Goal: Task Accomplishment & Management: Use online tool/utility

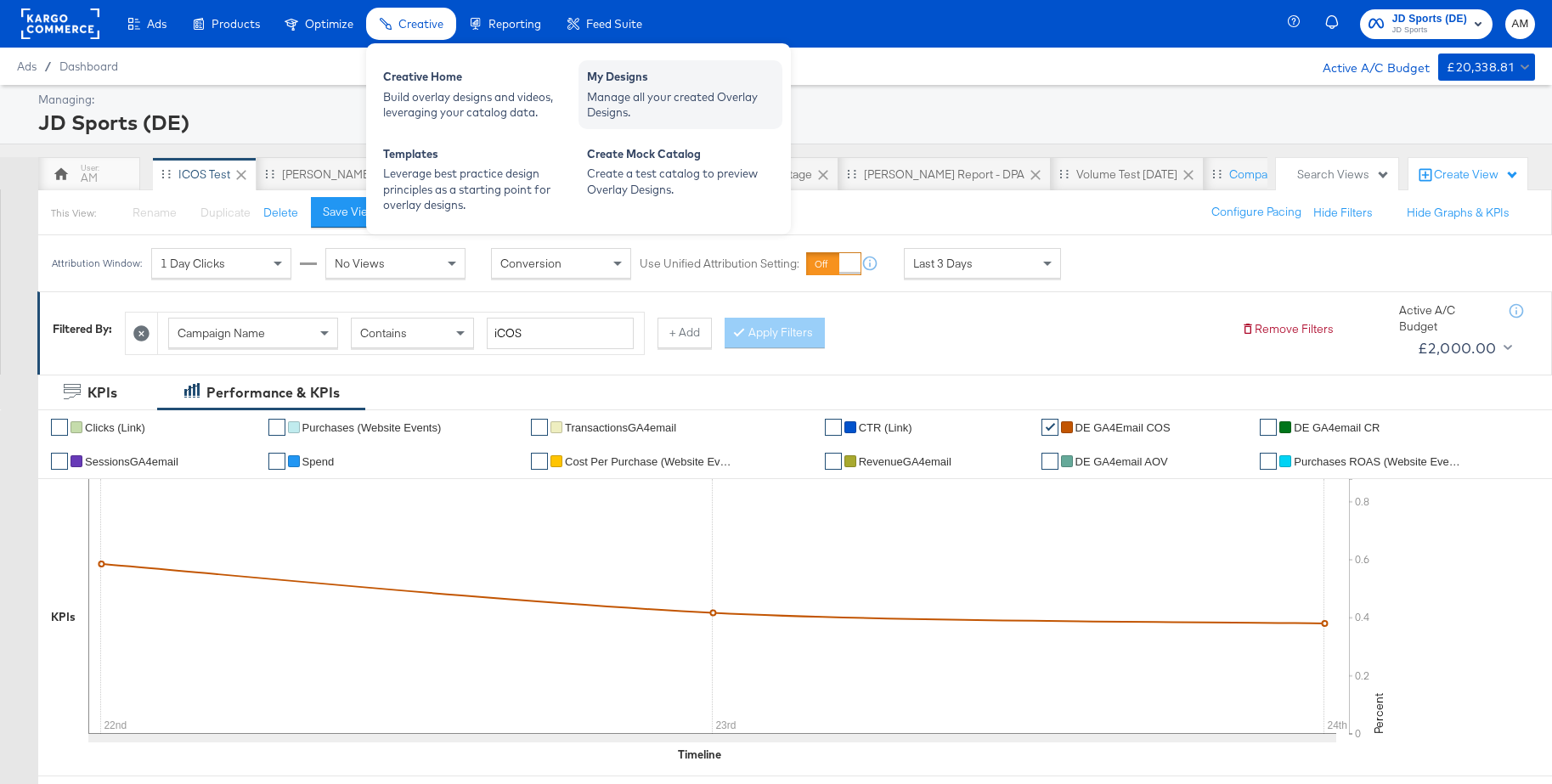
click at [640, 101] on div "Manage all your created Overlay Designs." at bounding box center [680, 105] width 187 height 31
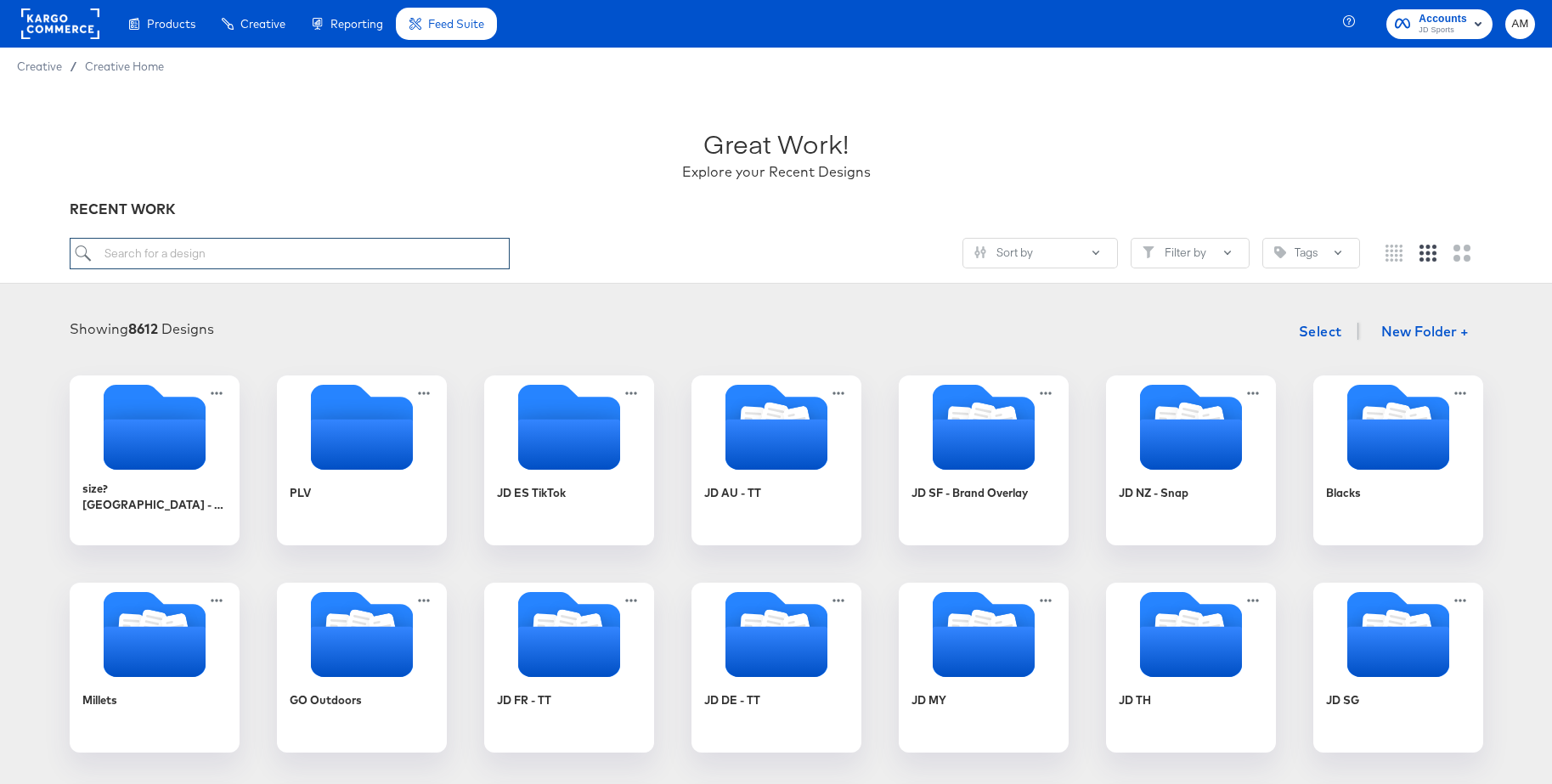
click at [260, 245] on input "search" at bounding box center [289, 253] width 440 height 31
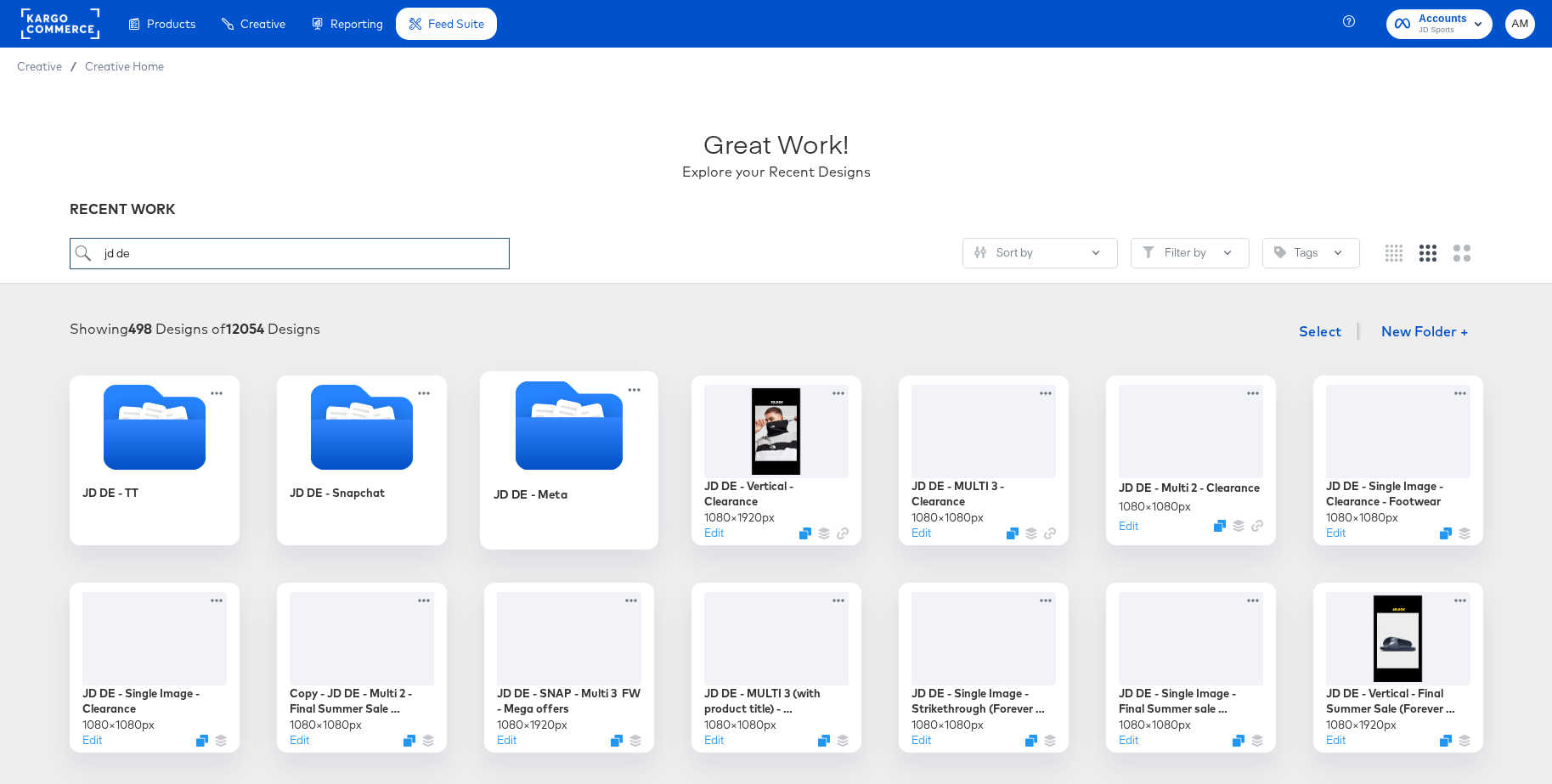
type input "jd de"
click at [575, 406] on icon "Folder" at bounding box center [566, 416] width 29 height 34
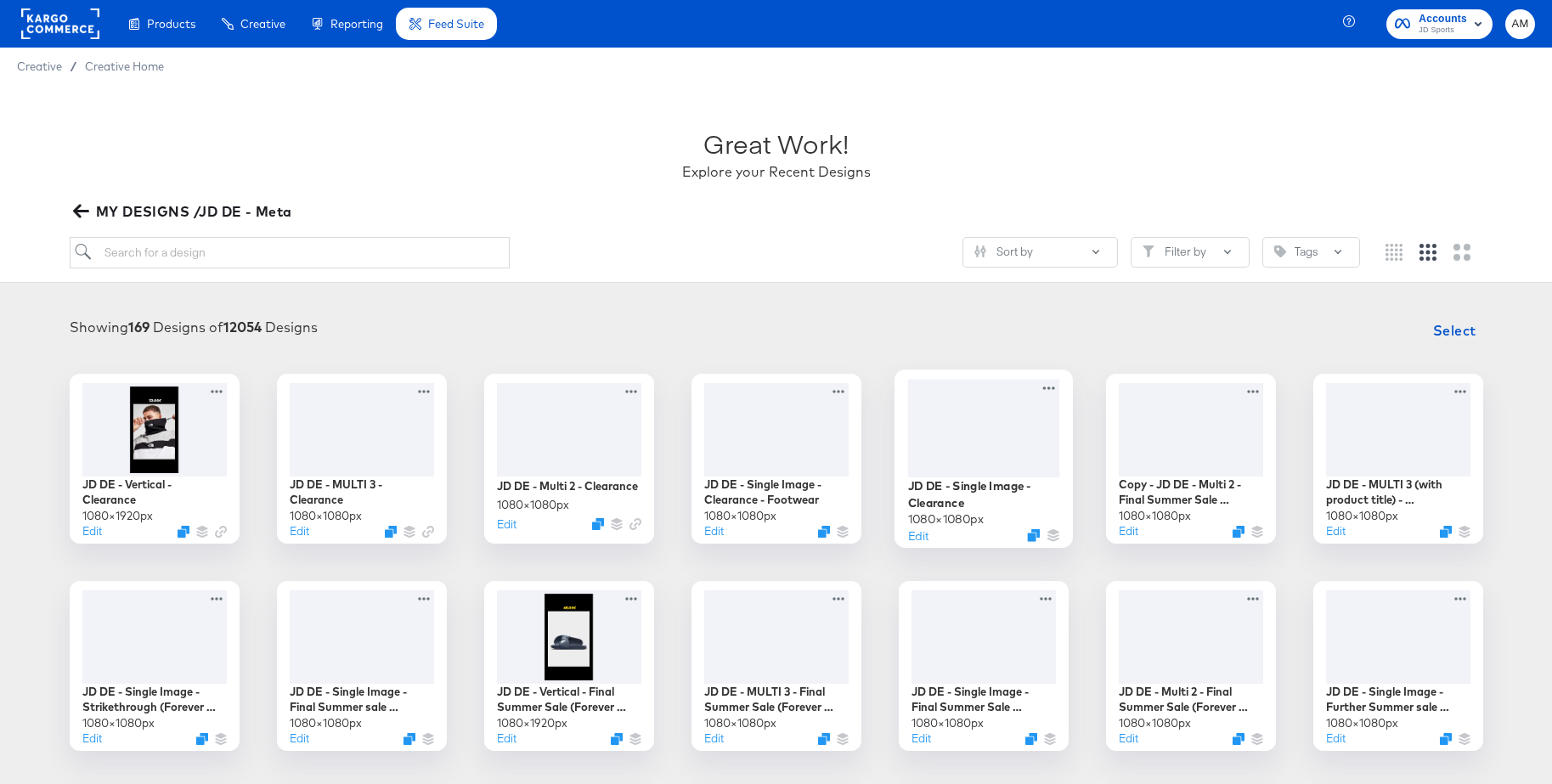
click at [979, 417] on div at bounding box center [984, 428] width 152 height 97
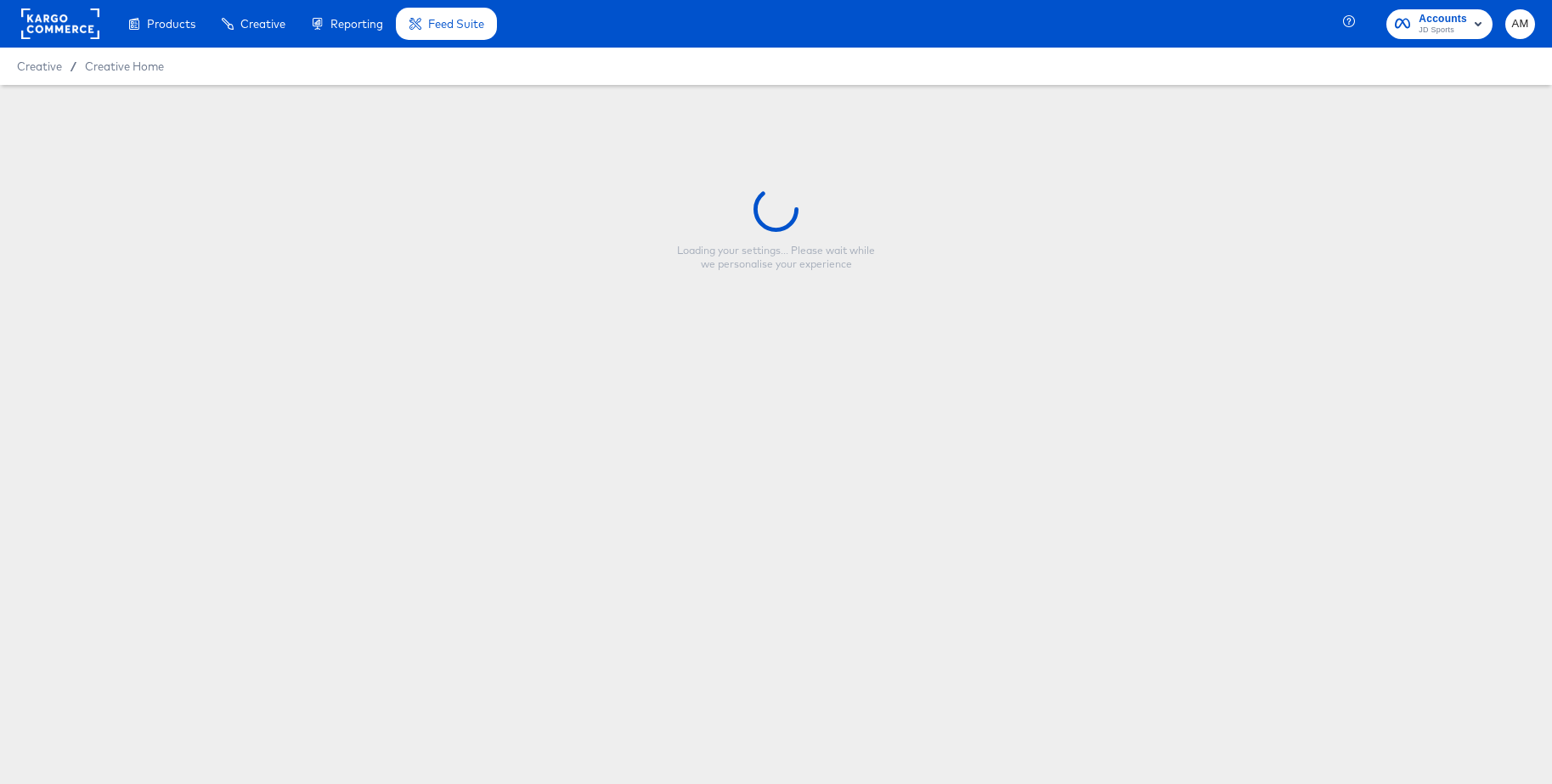
type input "JD DE - Single Image - Clearance"
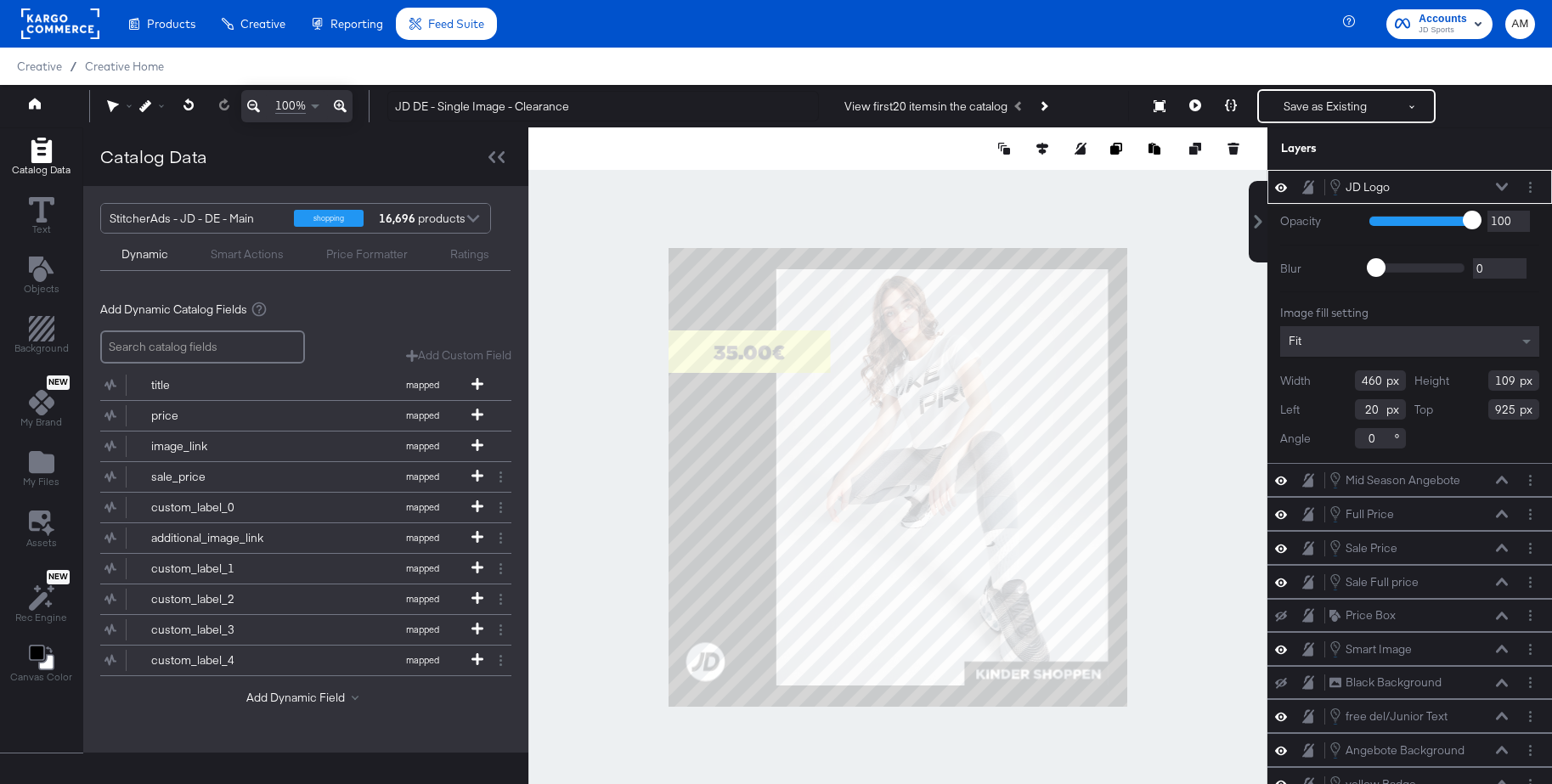
type input "497"
type input "117"
type input "-15"
type input "916"
type input "24"
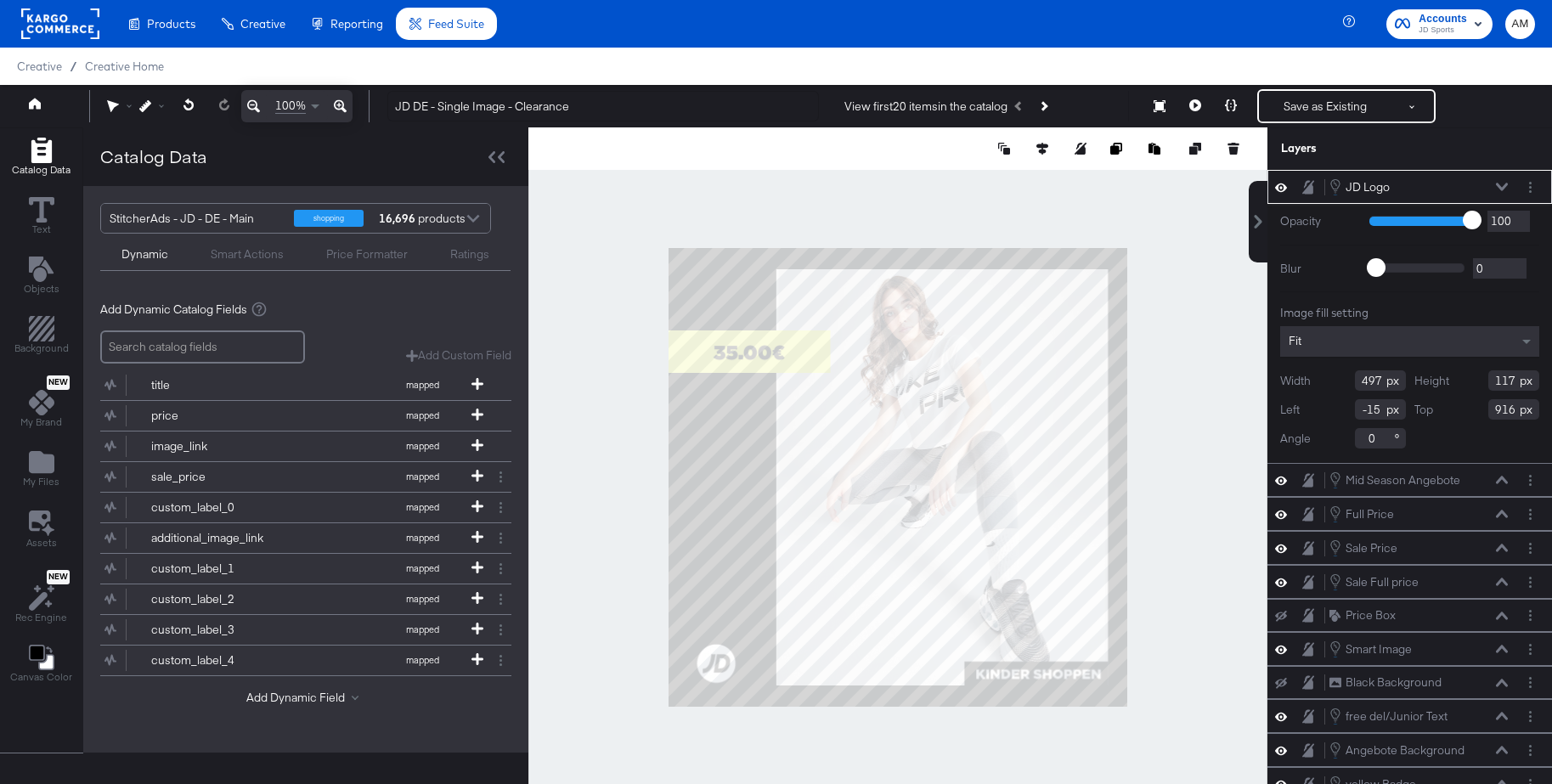
type input "914"
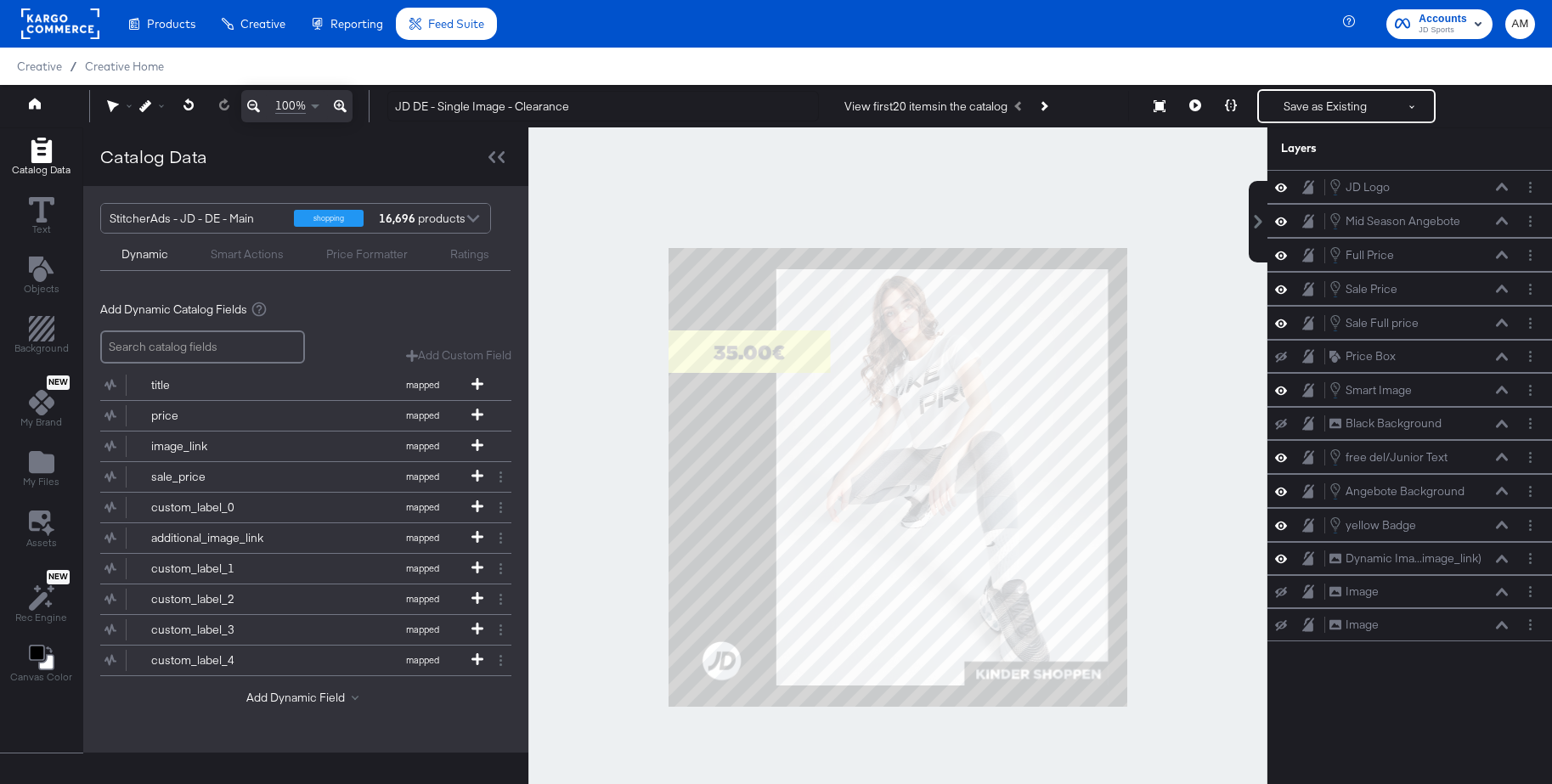
click at [1214, 598] on div at bounding box center [897, 477] width 739 height 700
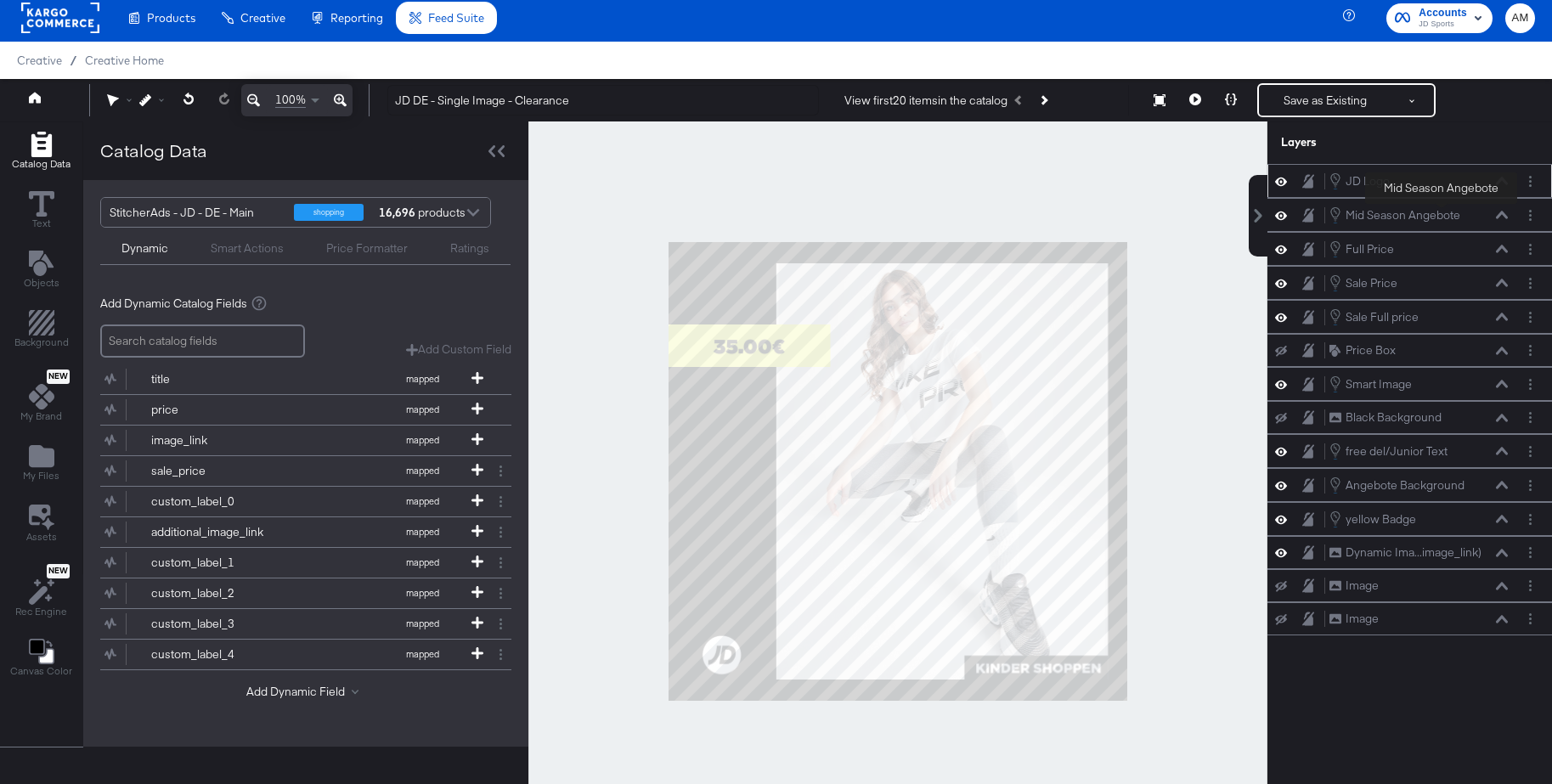
scroll to position [1, 0]
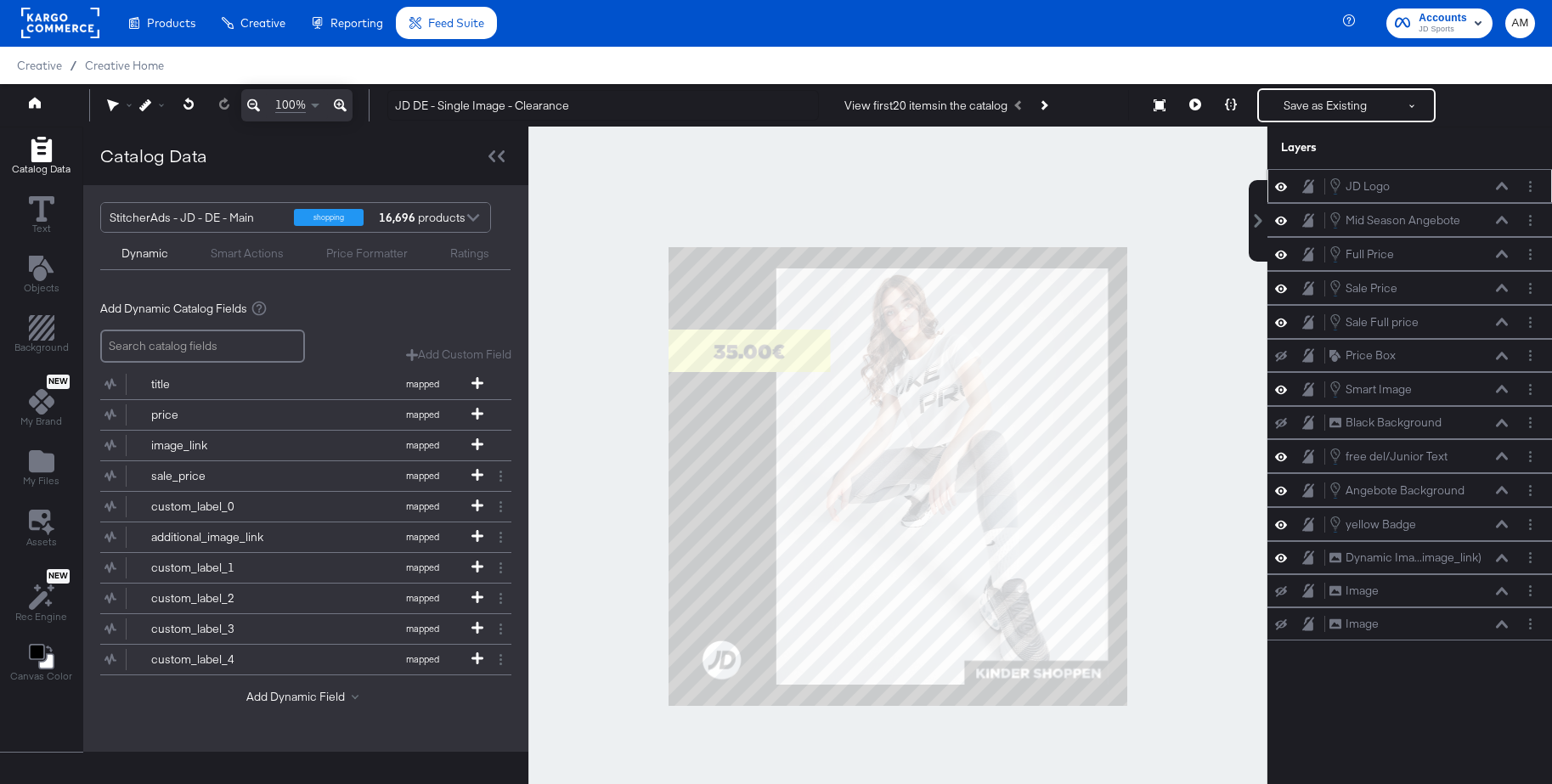
click at [1506, 190] on button at bounding box center [1501, 185] width 14 height 10
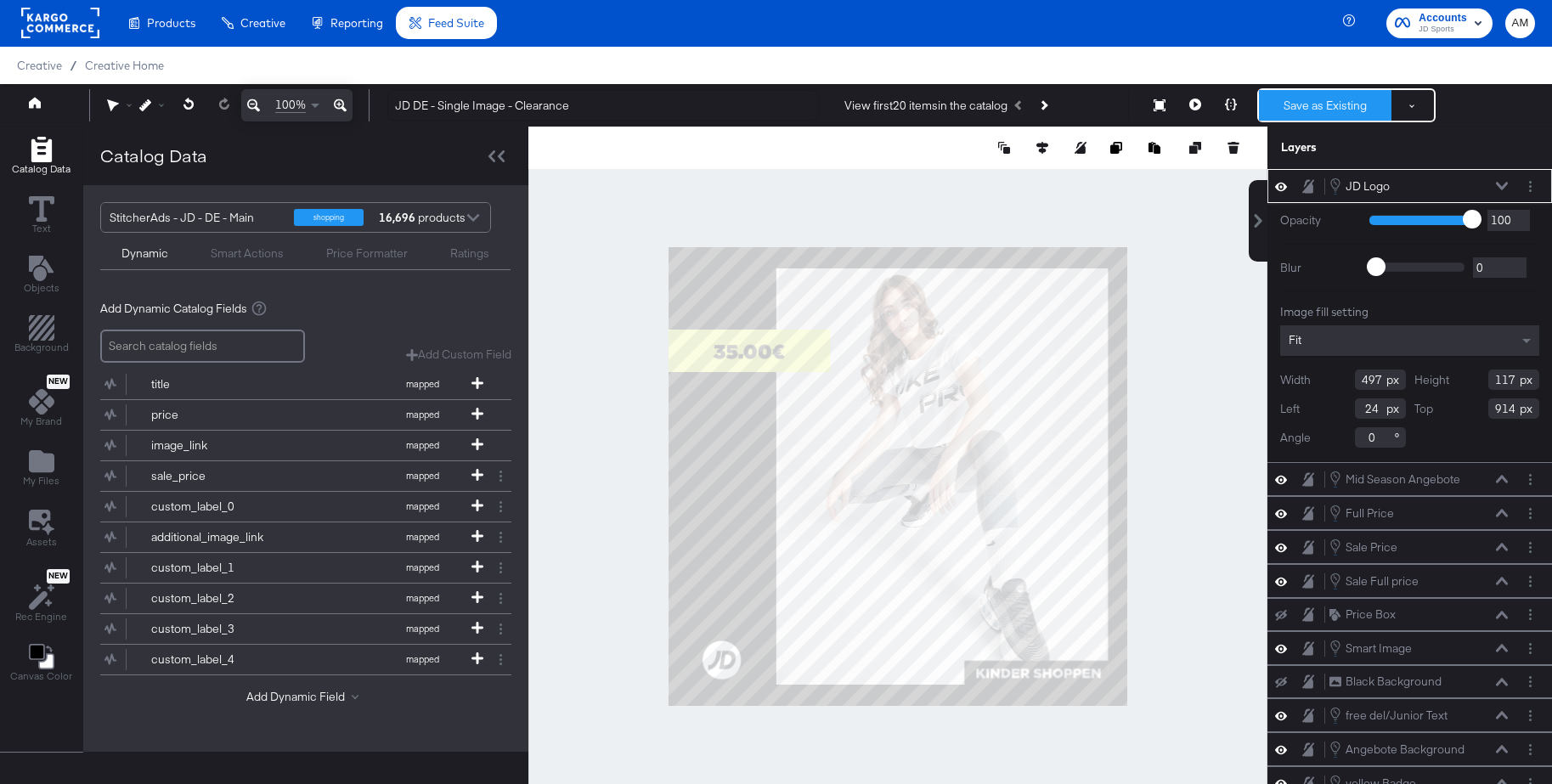
click at [1289, 109] on button "Save as Existing" at bounding box center [1325, 105] width 132 height 30
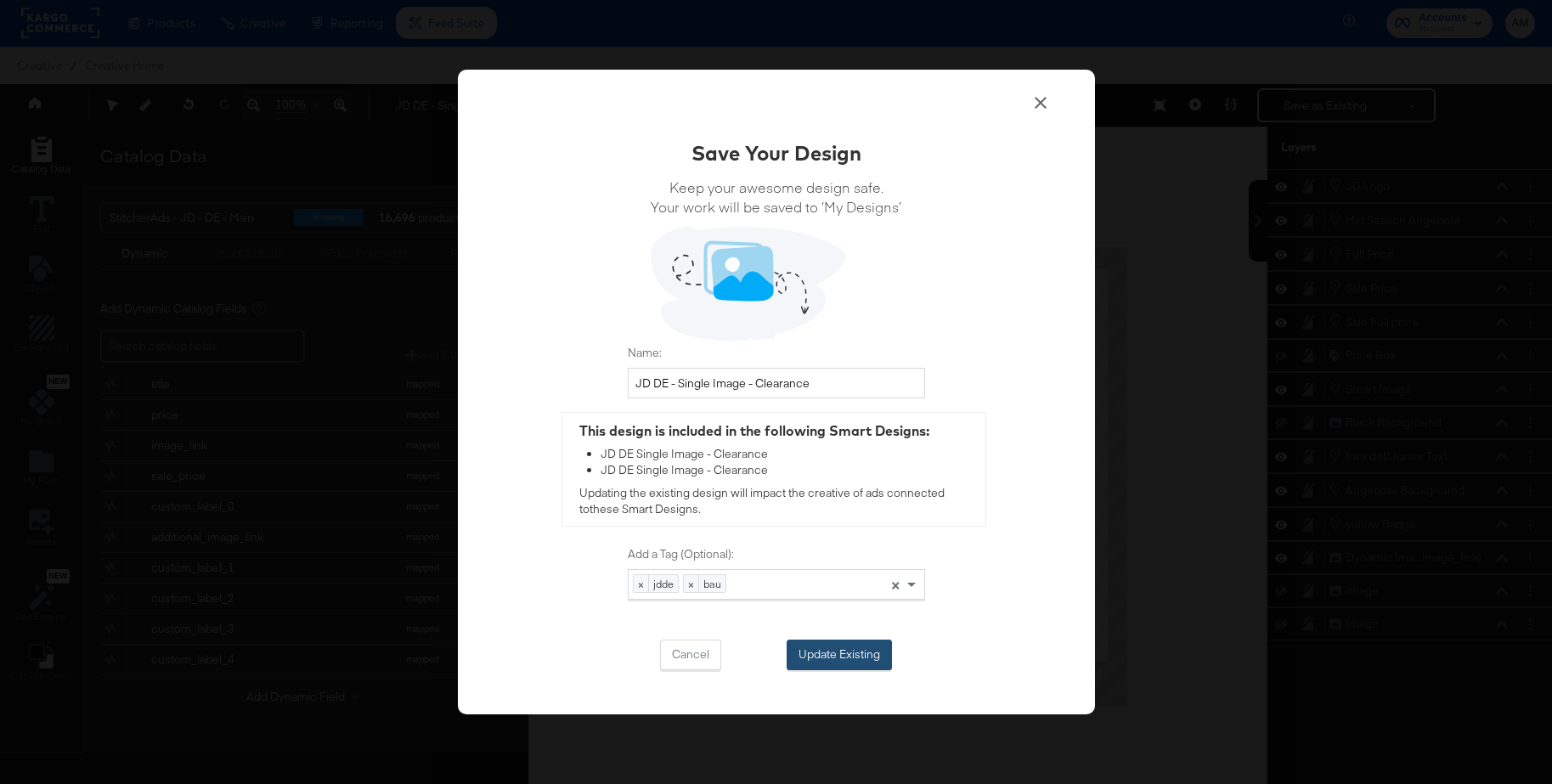
click at [838, 653] on button "Update Existing" at bounding box center [839, 655] width 106 height 30
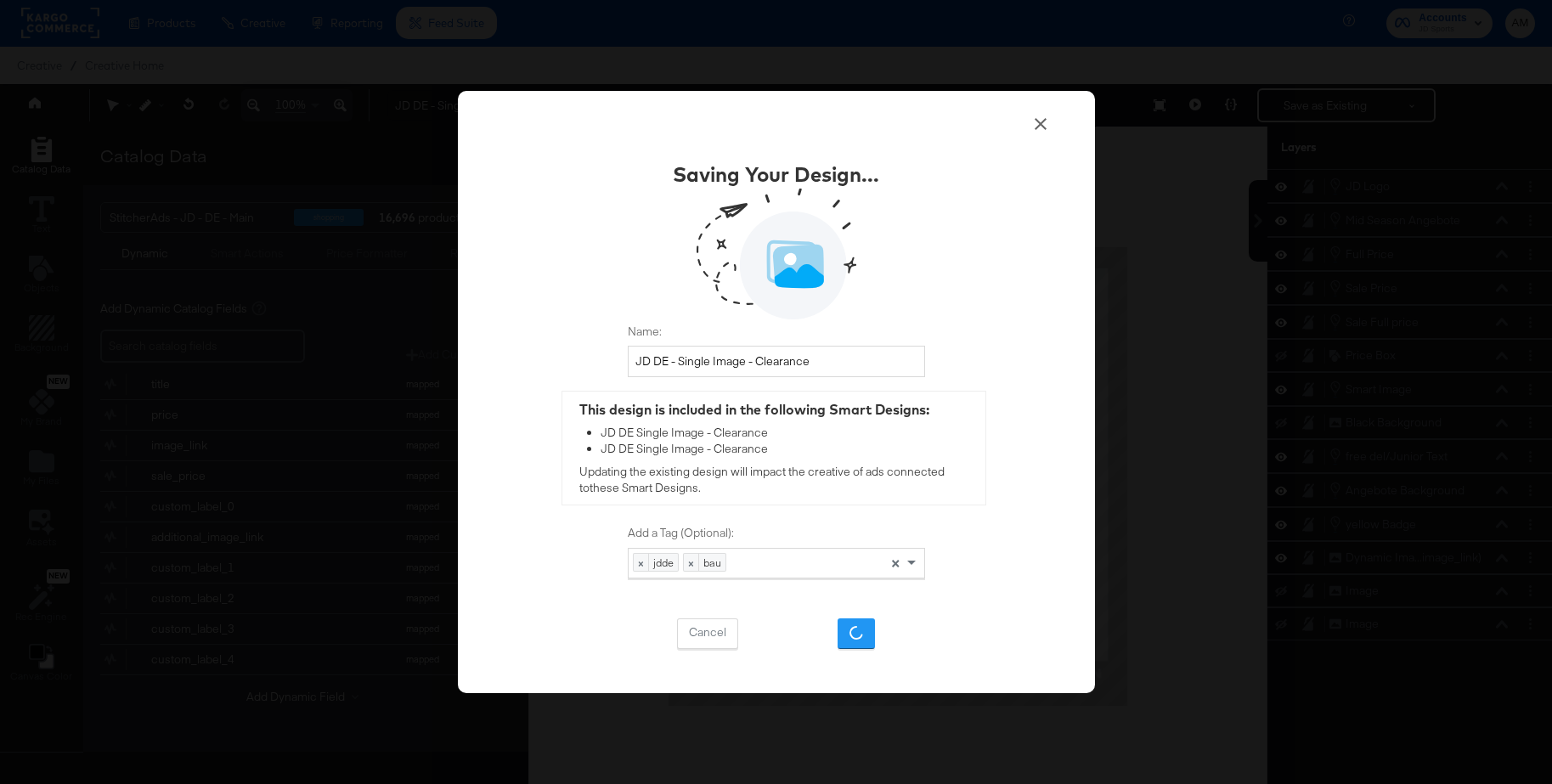
scroll to position [0, 0]
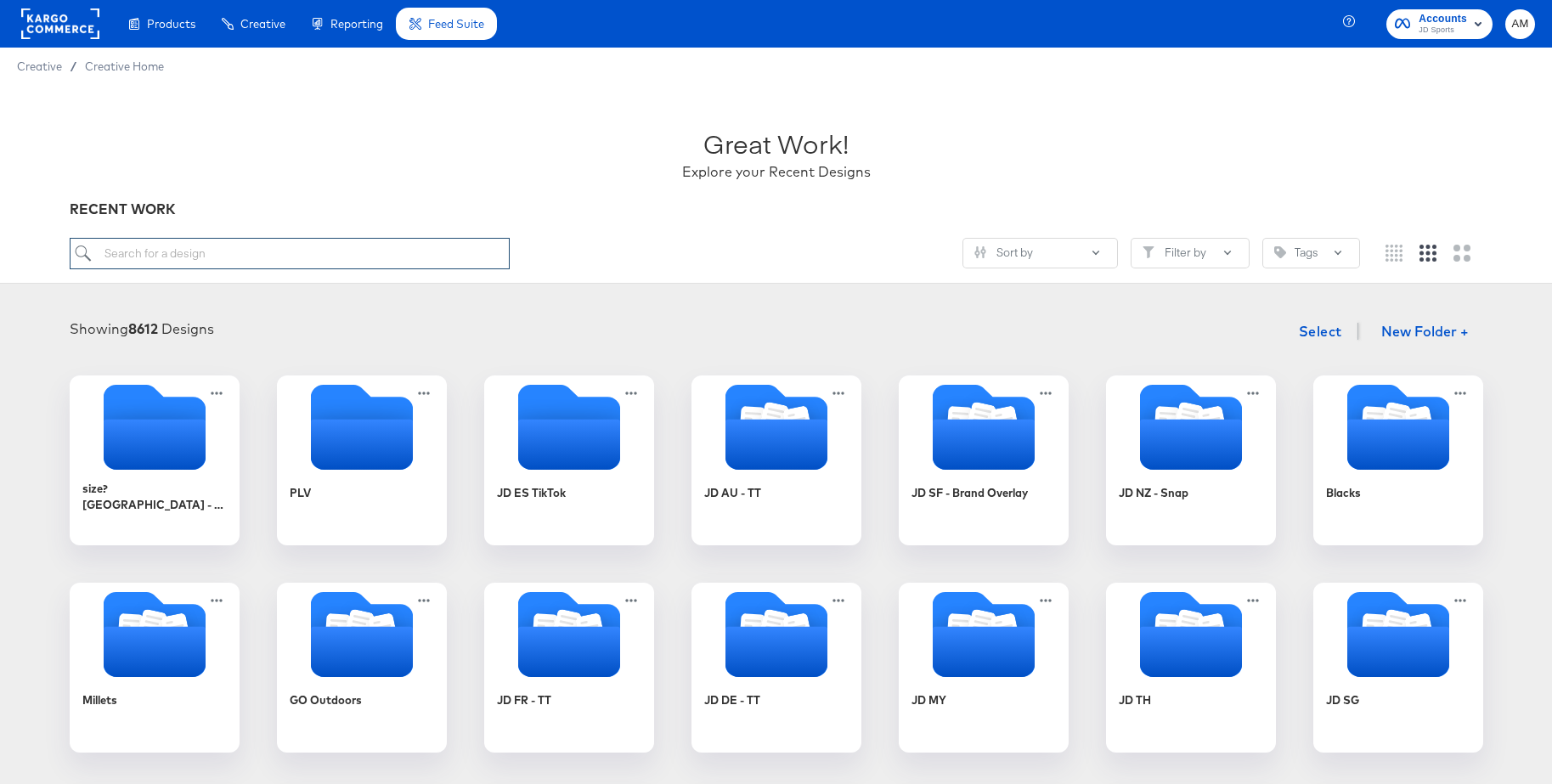
click at [171, 249] on input "search" at bounding box center [289, 253] width 440 height 31
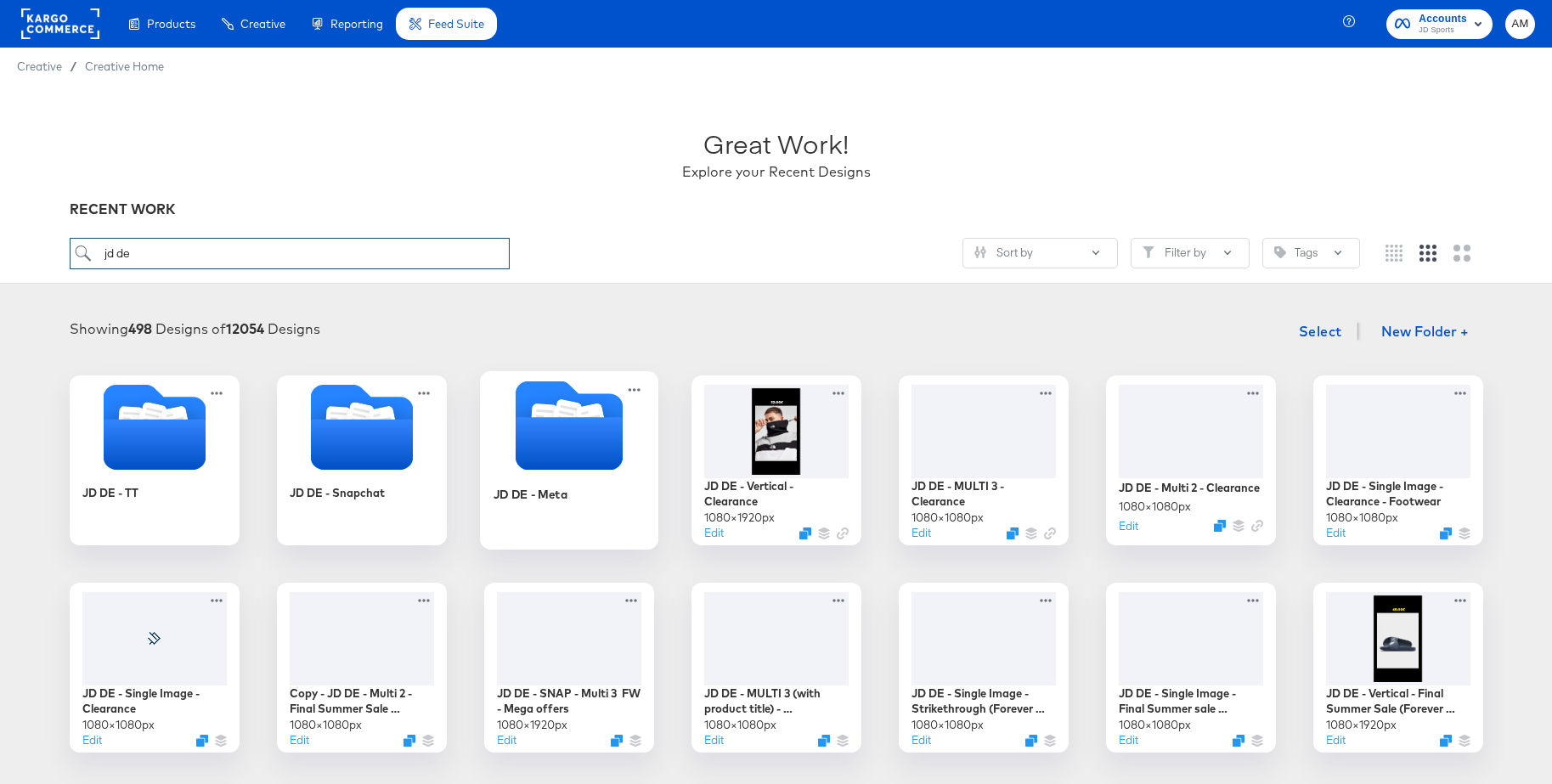
type input "jd de"
click at [539, 425] on icon "Folder" at bounding box center [568, 442] width 107 height 52
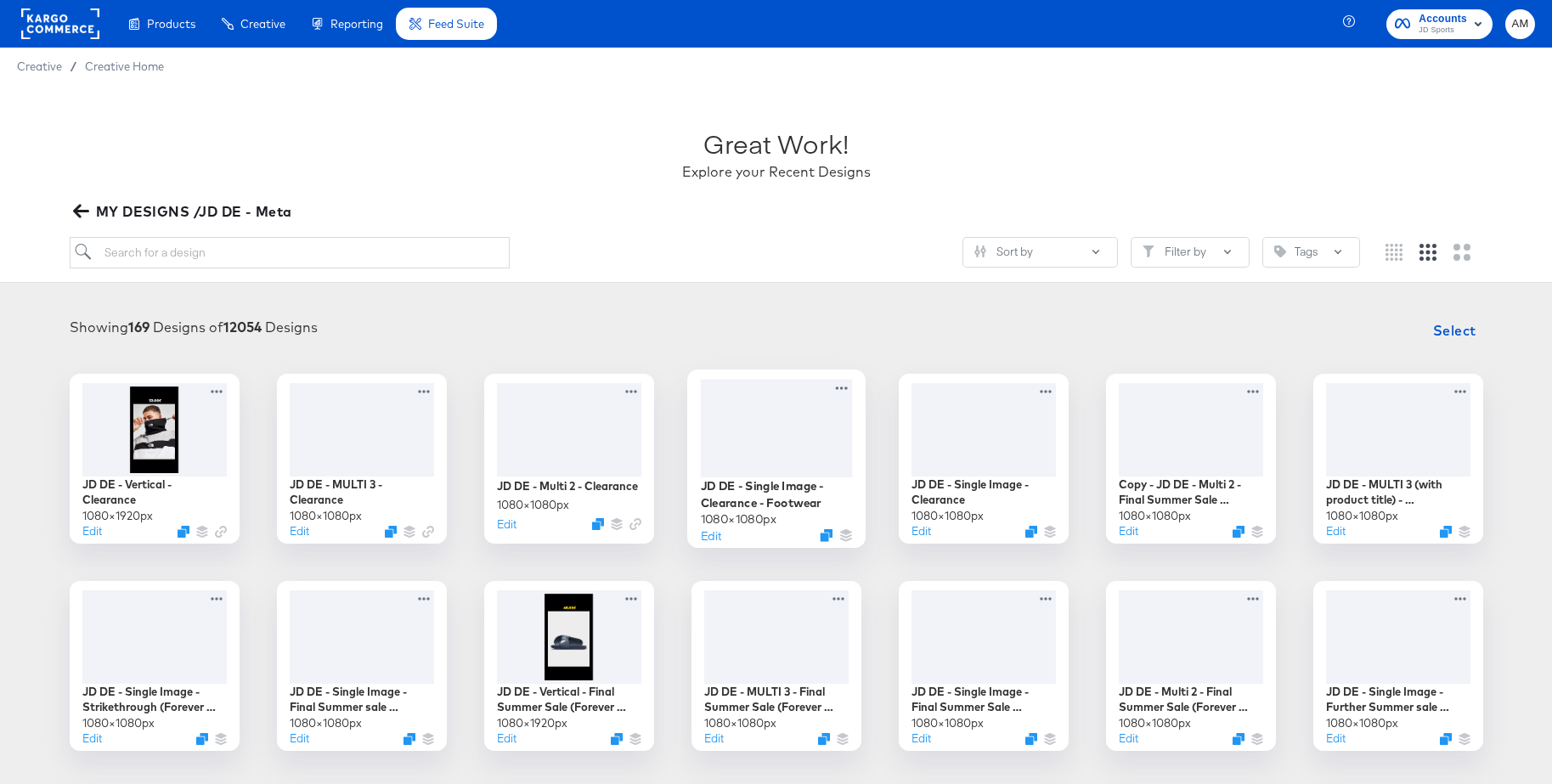
click at [772, 417] on div at bounding box center [776, 428] width 152 height 97
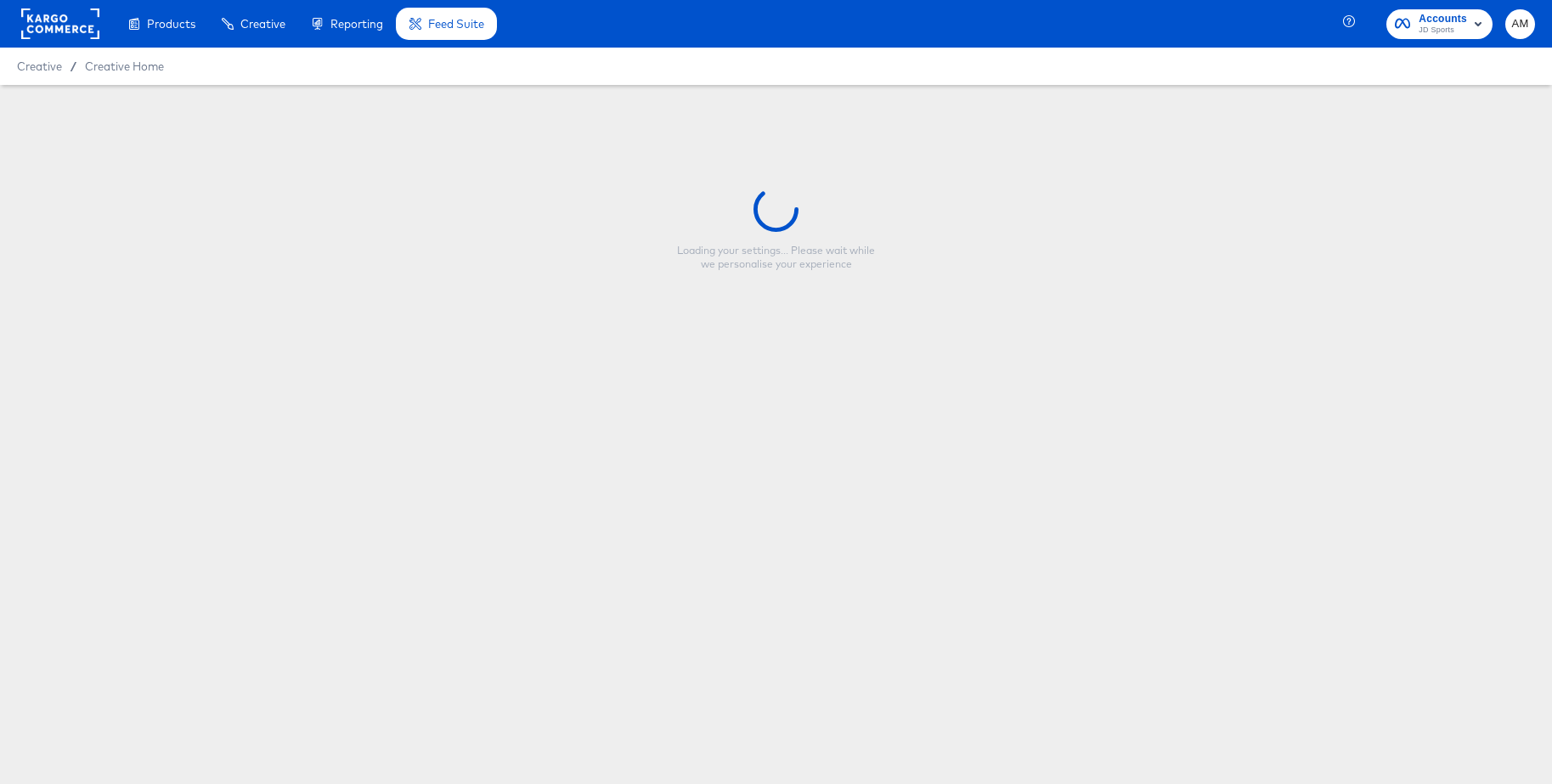
type input "JD DE - Single Image - Clearance - Footwear"
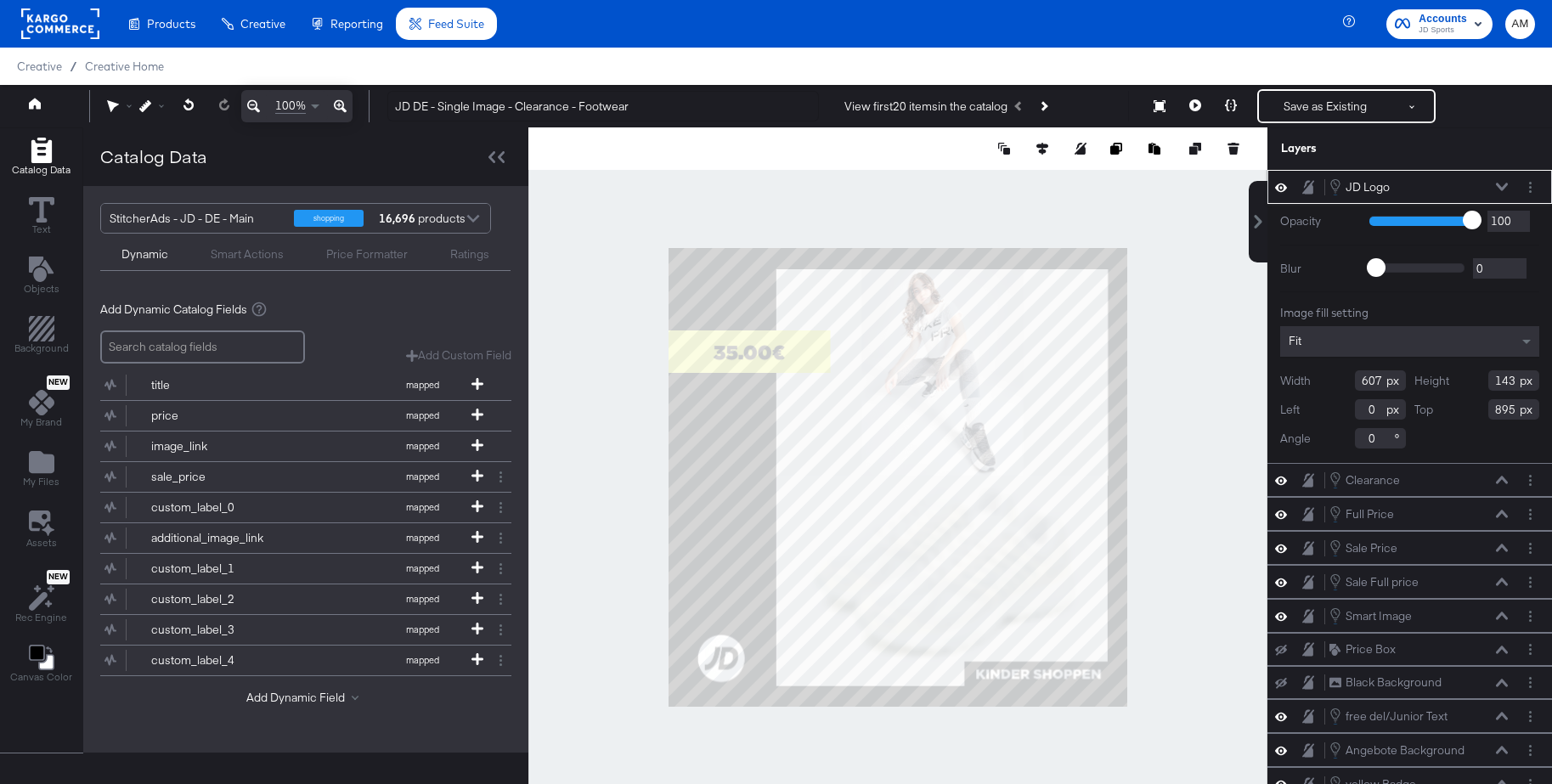
drag, startPoint x: 1336, startPoint y: 378, endPoint x: 1327, endPoint y: 378, distance: 9.0
click at [1327, 378] on div "Width 607" at bounding box center [1343, 380] width 126 height 20
type input "497"
drag, startPoint x: 1516, startPoint y: 383, endPoint x: 1462, endPoint y: 377, distance: 54.3
click at [1462, 377] on div "Height 143" at bounding box center [1478, 380] width 126 height 20
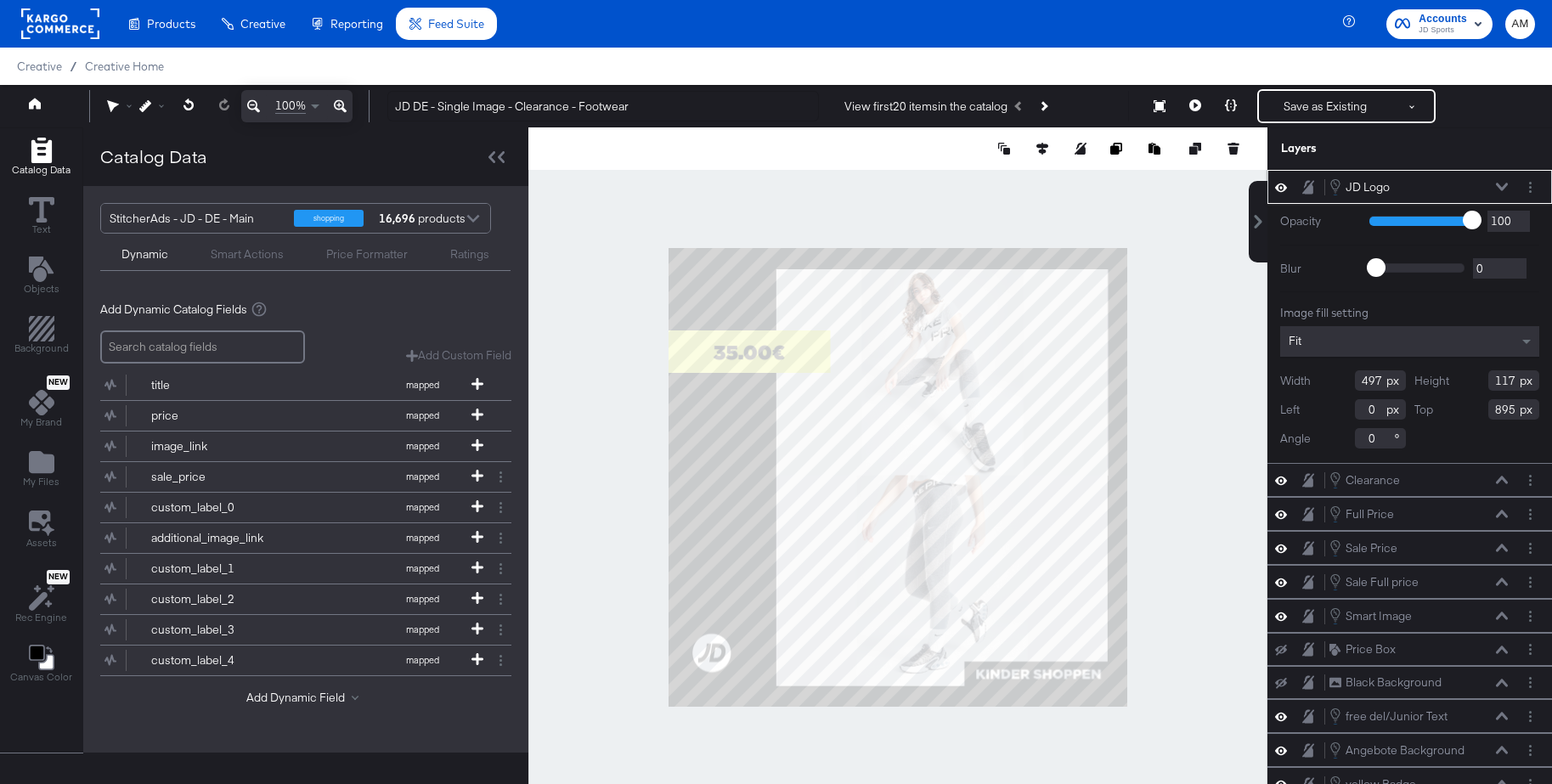
type input "117"
drag, startPoint x: 1378, startPoint y: 409, endPoint x: 1355, endPoint y: 409, distance: 23.0
click at [1355, 409] on input "0" at bounding box center [1381, 409] width 51 height 20
type input "24"
drag, startPoint x: 1514, startPoint y: 412, endPoint x: 1474, endPoint y: 409, distance: 40.1
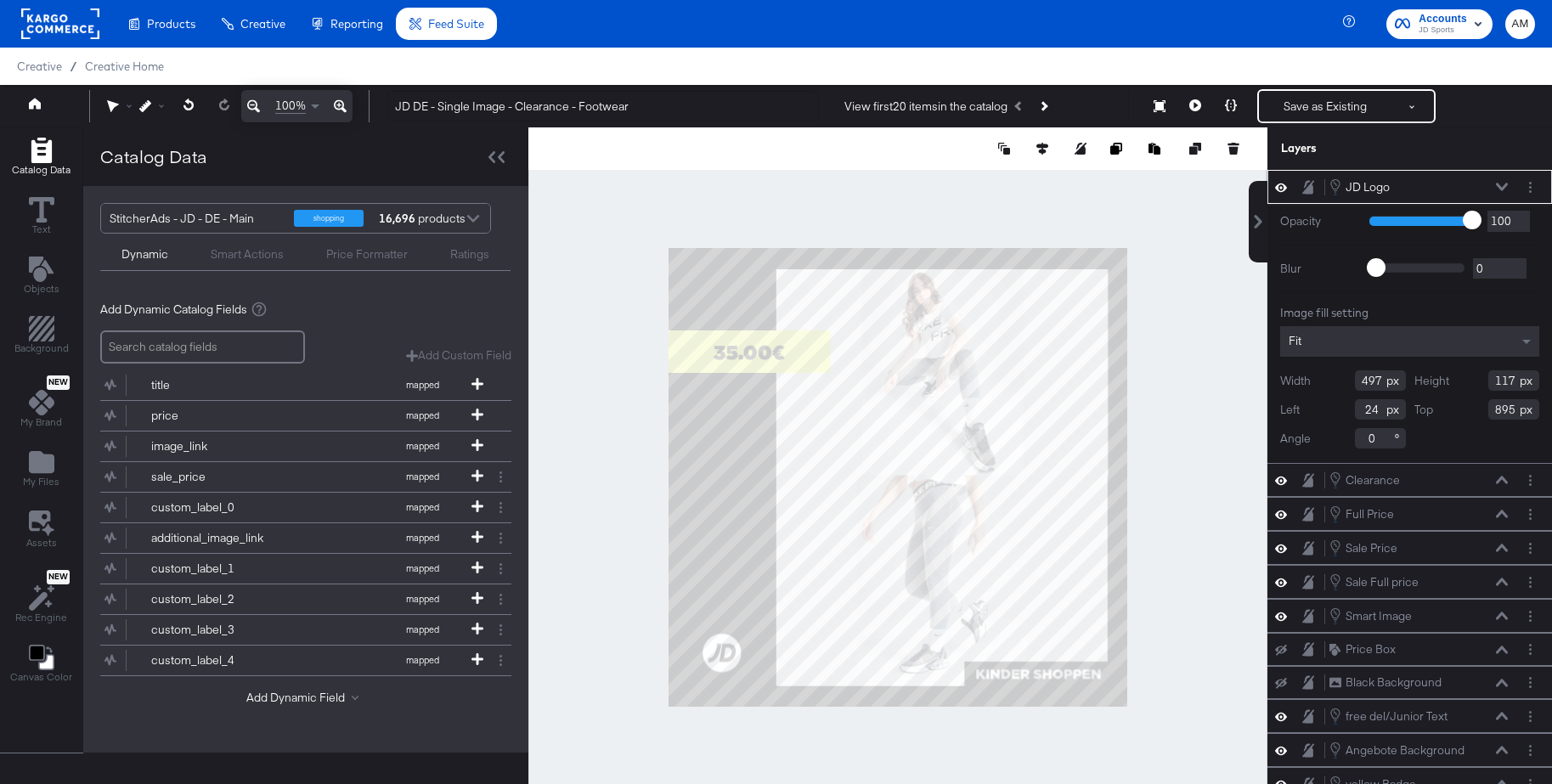
click at [1474, 409] on div "Top 895" at bounding box center [1478, 409] width 126 height 20
type input "914"
click at [1307, 103] on button "Save as Existing" at bounding box center [1325, 106] width 132 height 30
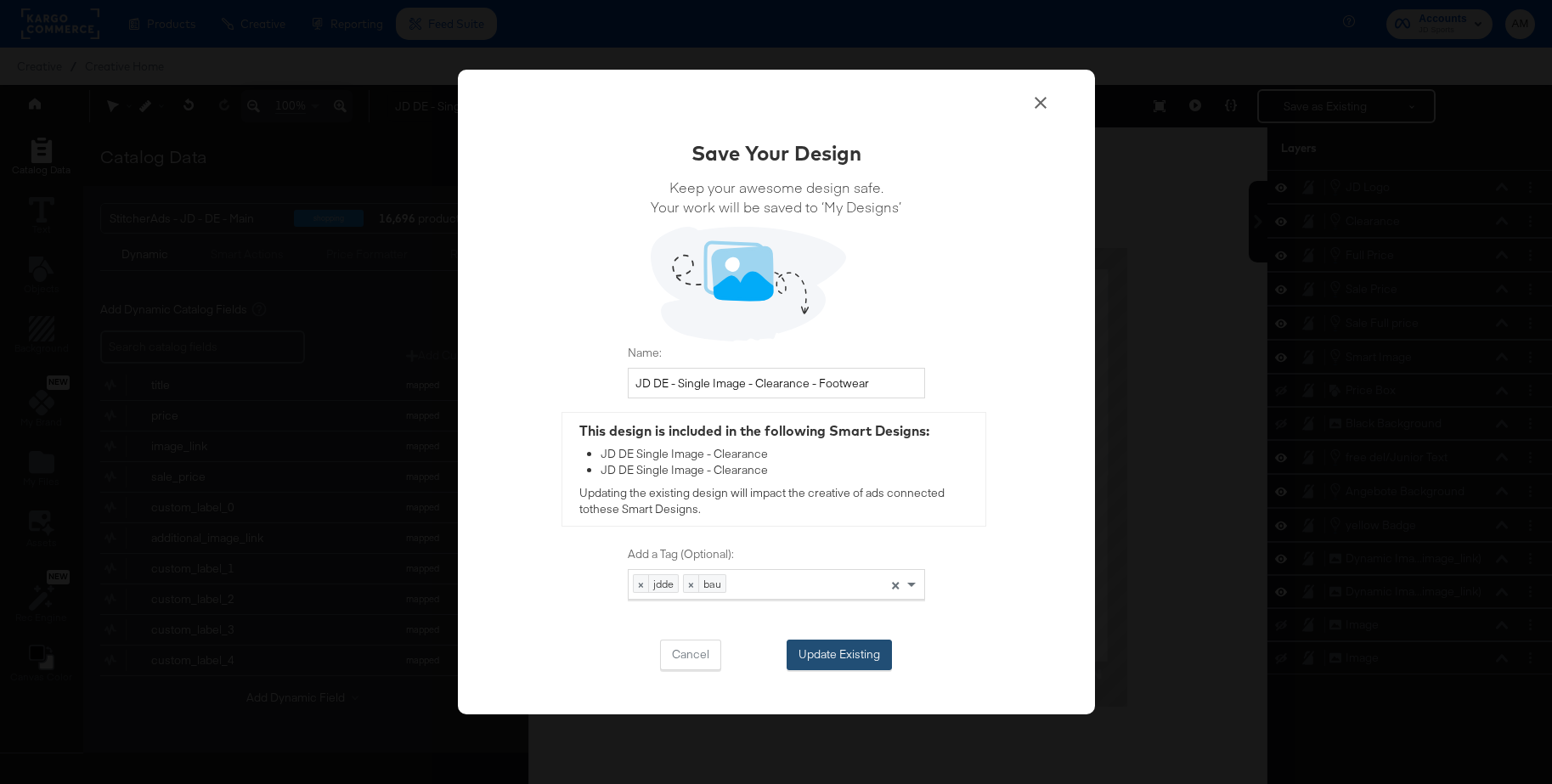
click at [822, 655] on button "Update Existing" at bounding box center [839, 655] width 106 height 30
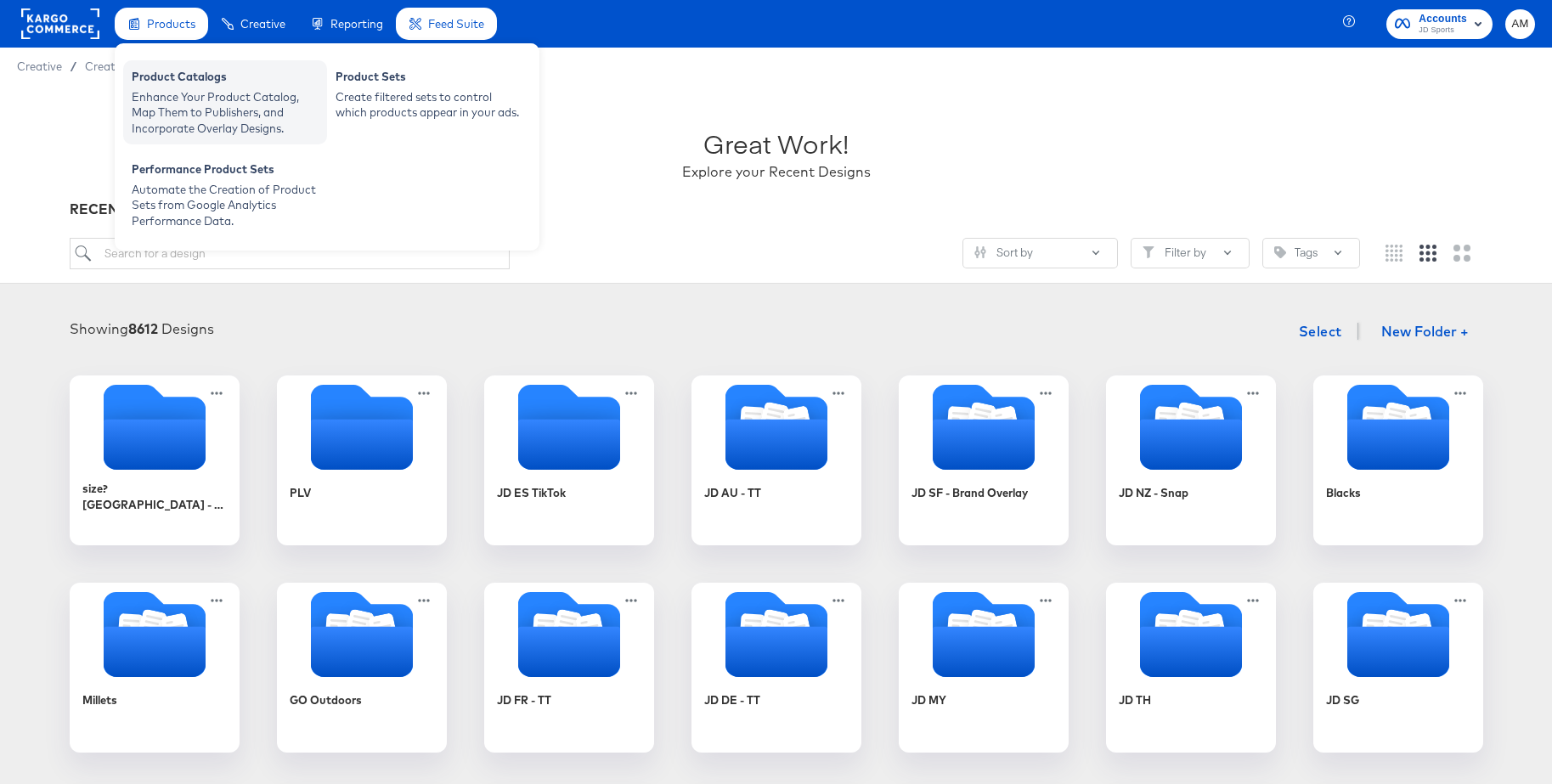
click at [186, 107] on div "Enhance Your Product Catalog, Map Them to Publishers, and Incorporate Overlay D…" at bounding box center [225, 113] width 187 height 48
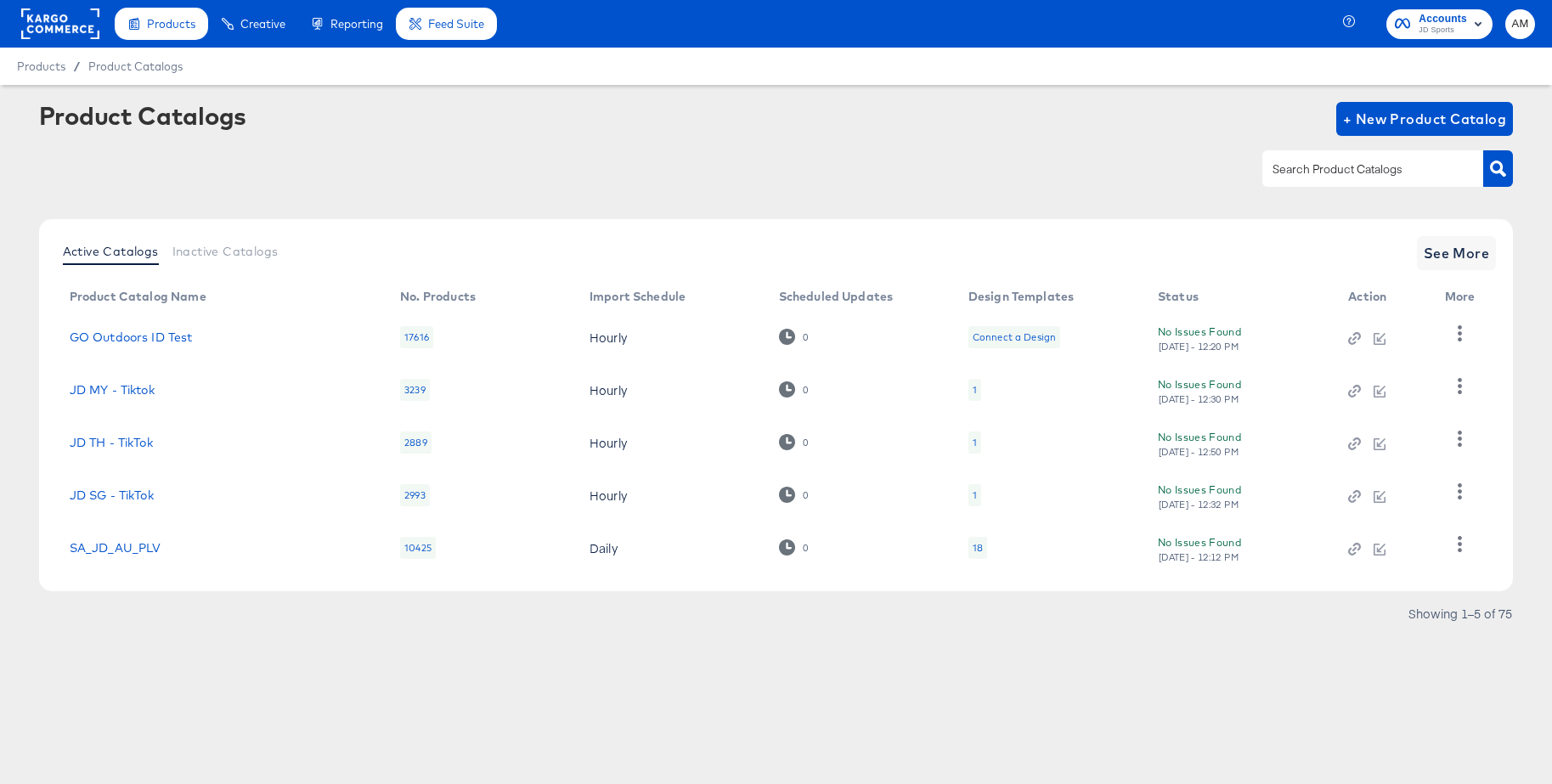
click at [1342, 164] on input "text" at bounding box center [1359, 169] width 181 height 19
type input "de - t"
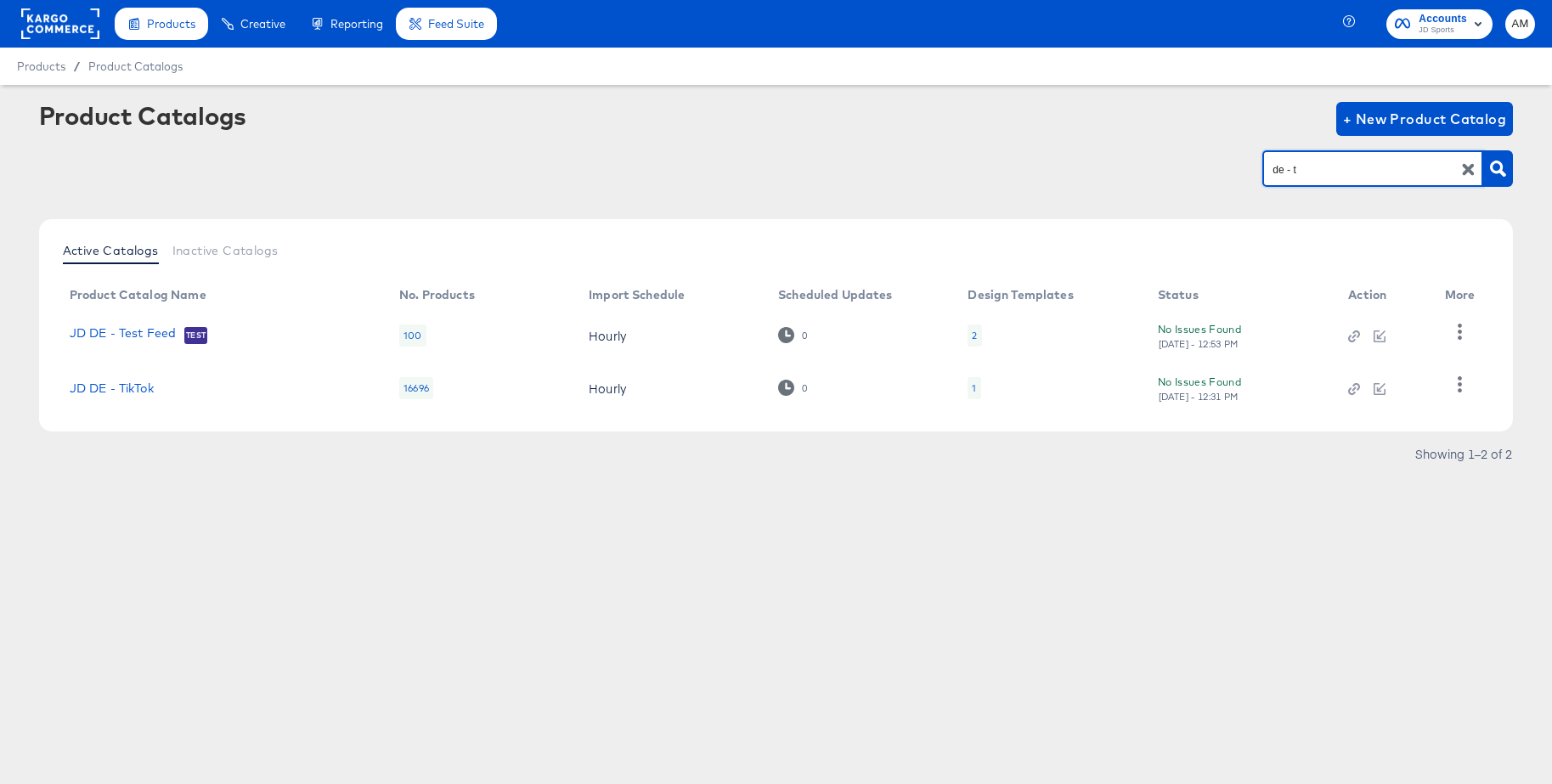
click at [976, 385] on div "1" at bounding box center [974, 388] width 13 height 22
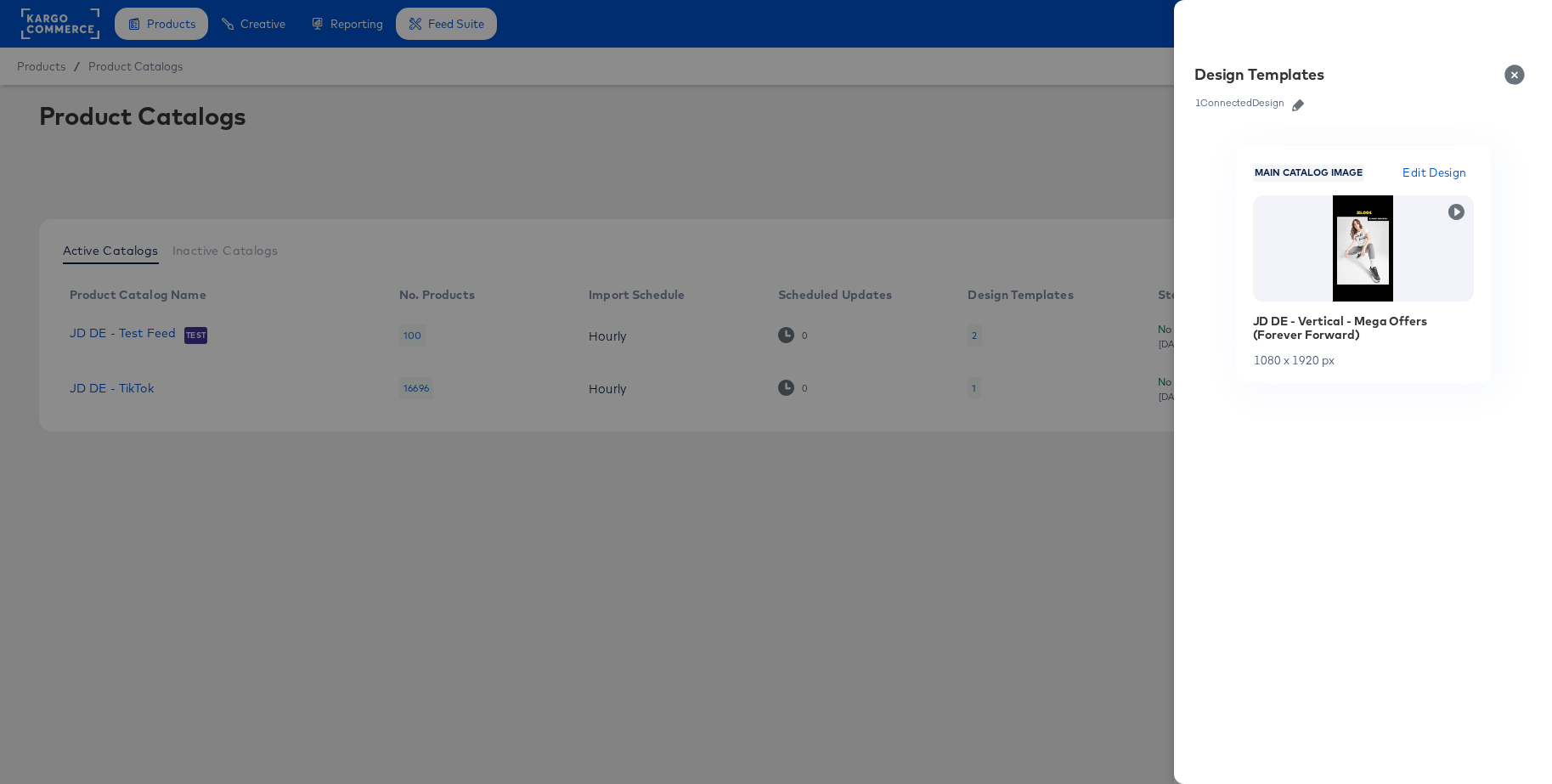
click at [1301, 108] on icon "button" at bounding box center [1298, 105] width 12 height 12
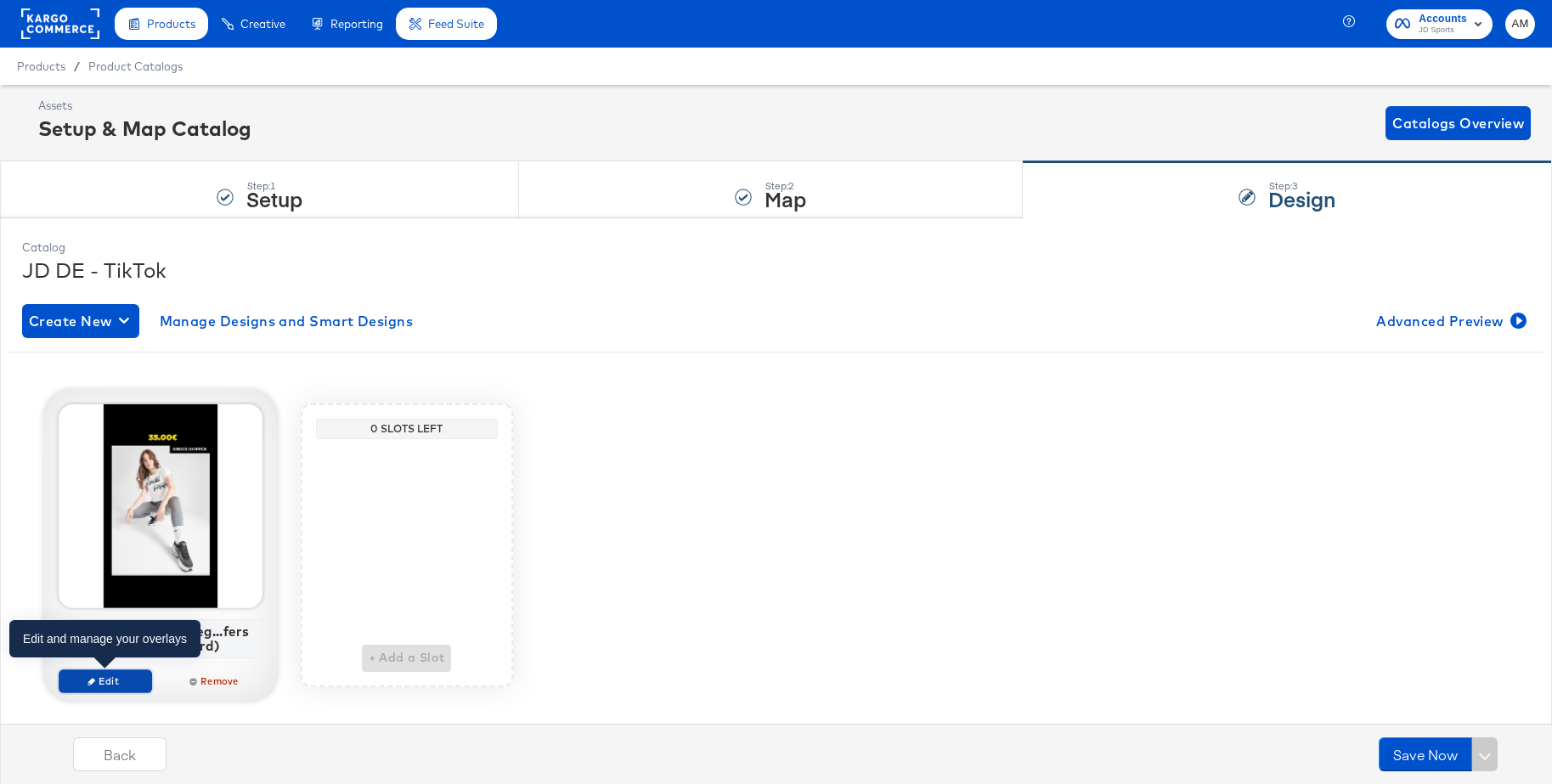
click at [107, 681] on span "Edit" at bounding box center [104, 681] width 78 height 13
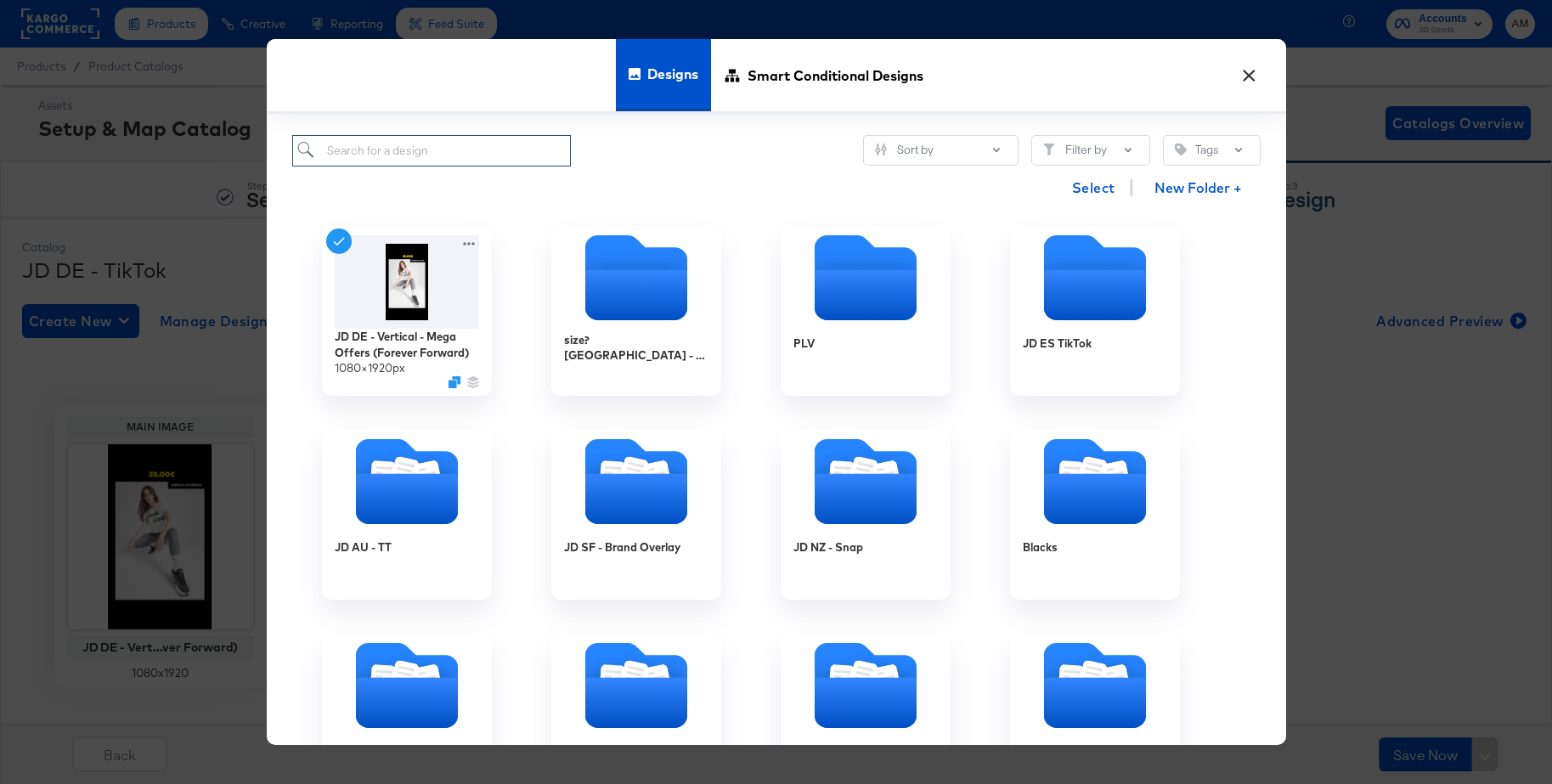
click at [403, 157] on input "search" at bounding box center [432, 151] width 279 height 31
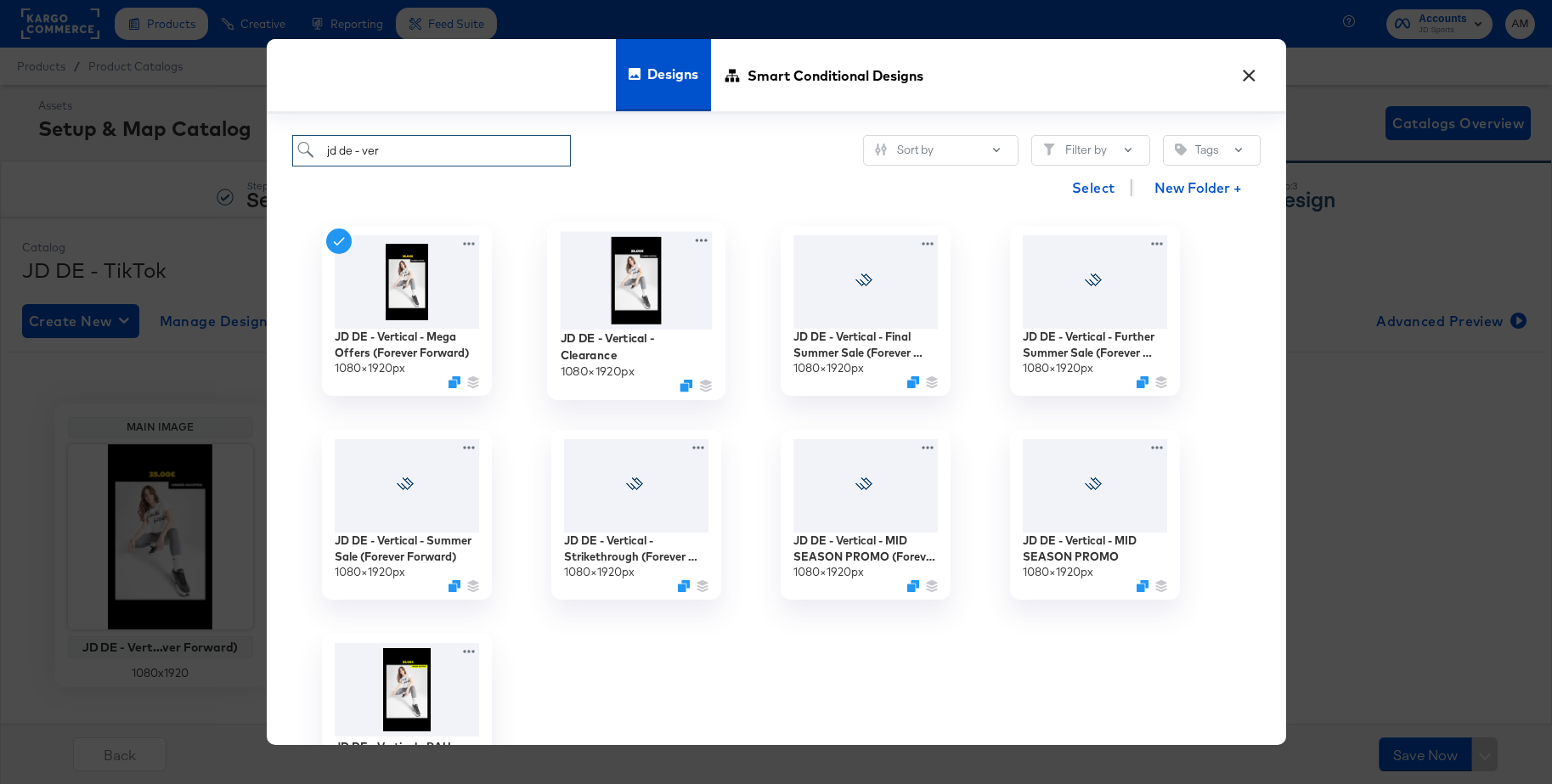
type input "jd de - ver"
click at [645, 291] on img at bounding box center [636, 281] width 152 height 97
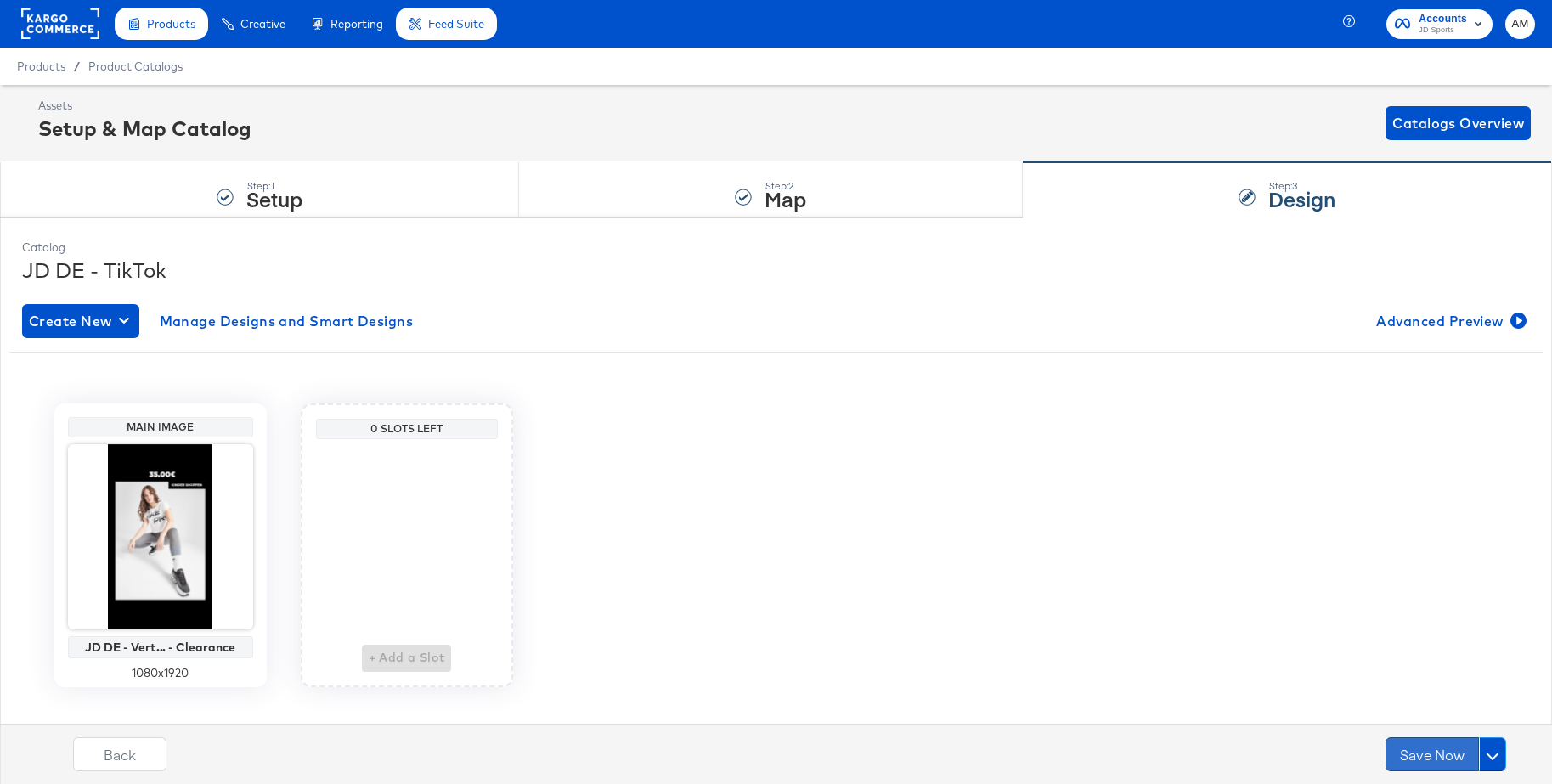
click at [1420, 759] on button "Save Now" at bounding box center [1433, 754] width 94 height 34
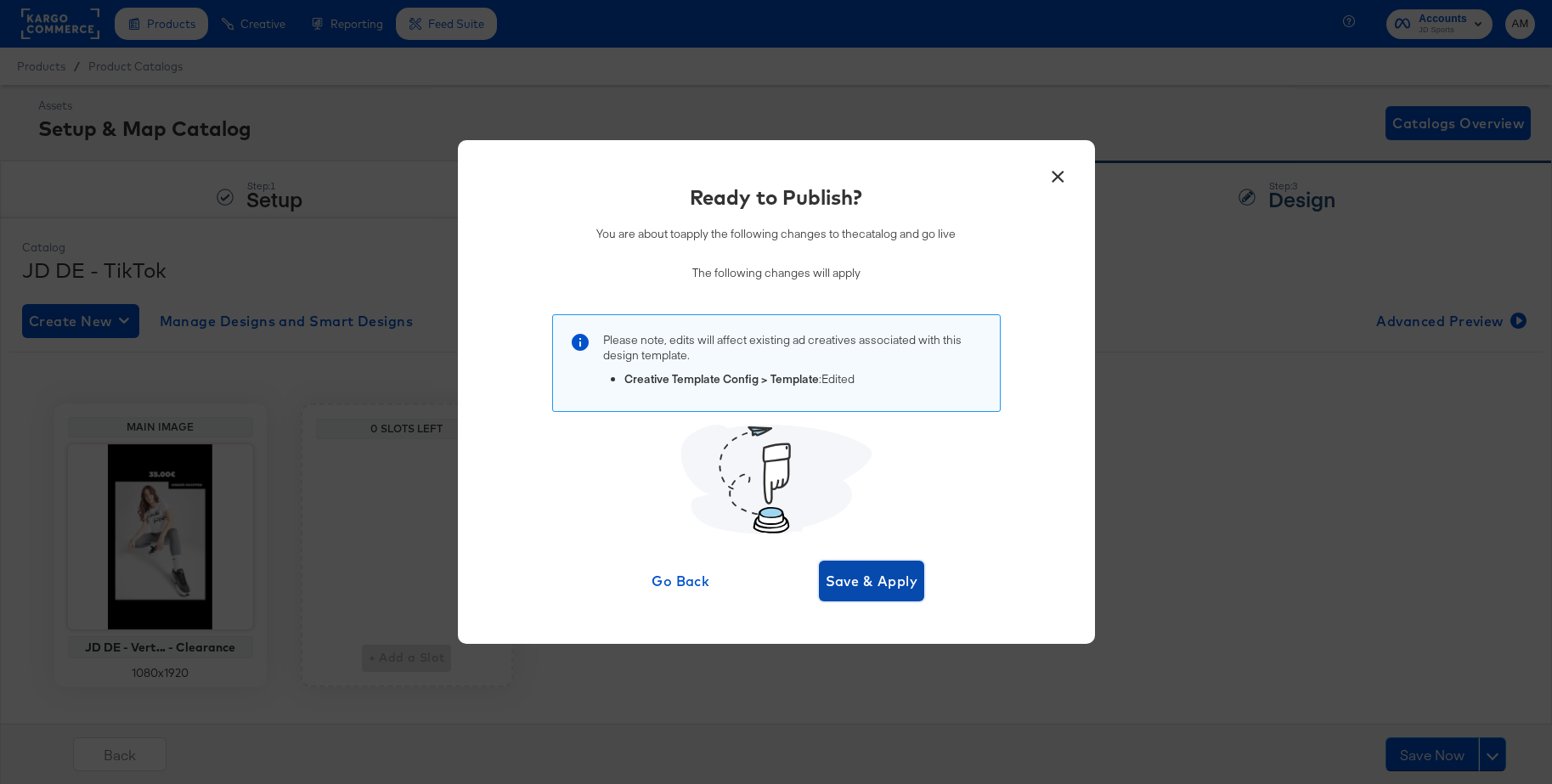
click at [891, 569] on span "Save & Apply" at bounding box center [872, 581] width 93 height 24
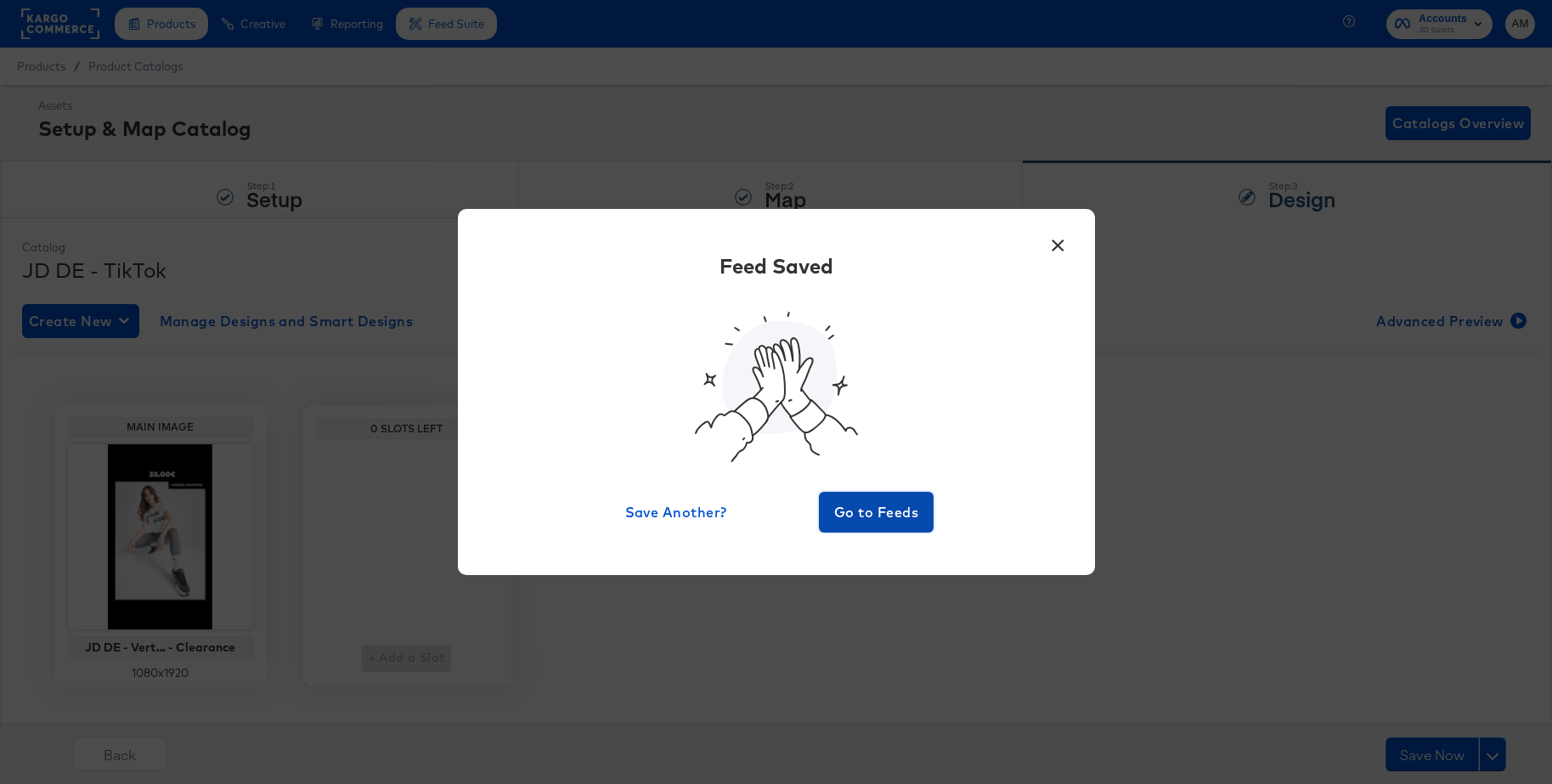
click at [874, 506] on span "Go to Feeds" at bounding box center [876, 512] width 102 height 24
